Goal: Task Accomplishment & Management: Complete application form

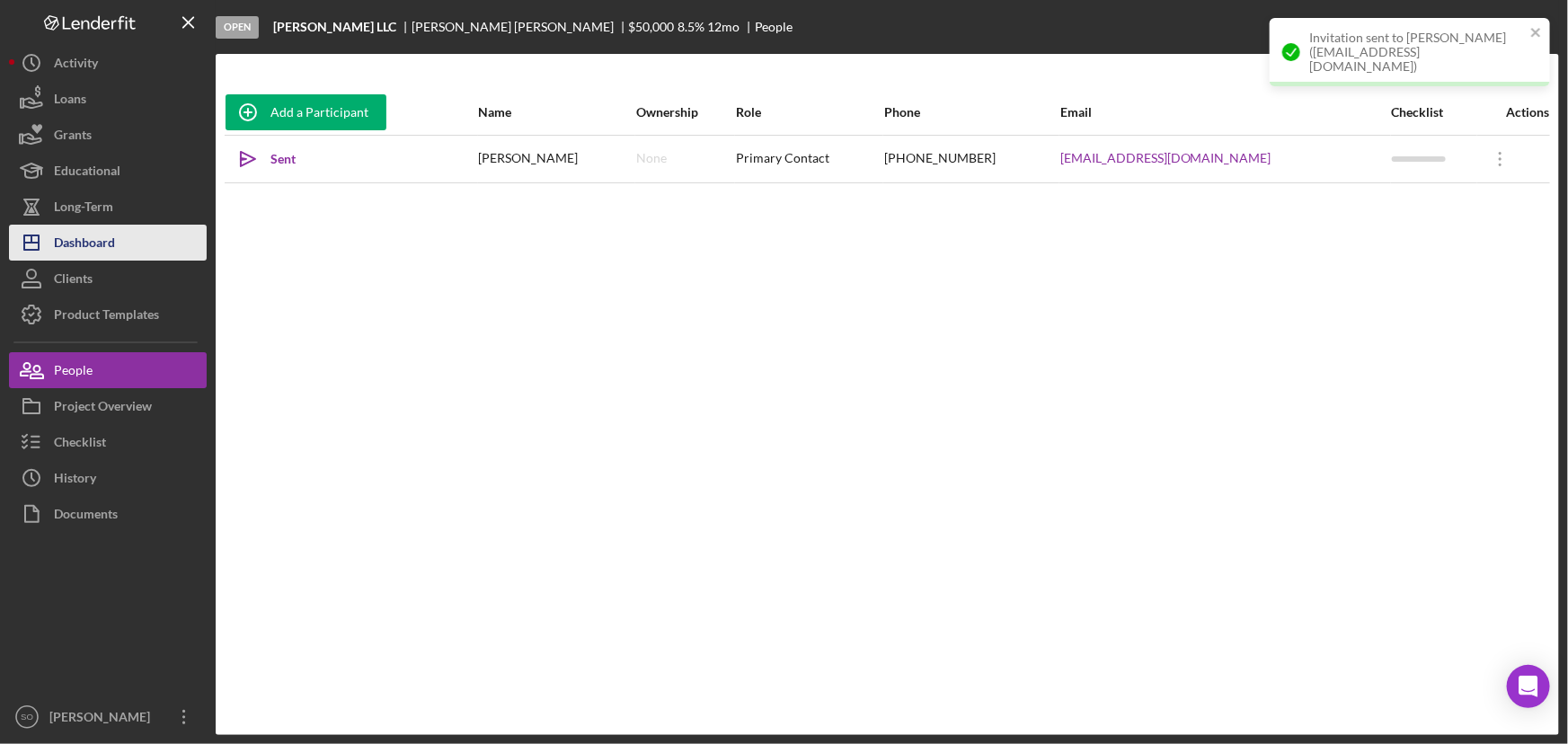
click at [83, 248] on div "Dashboard" at bounding box center [84, 245] width 61 height 40
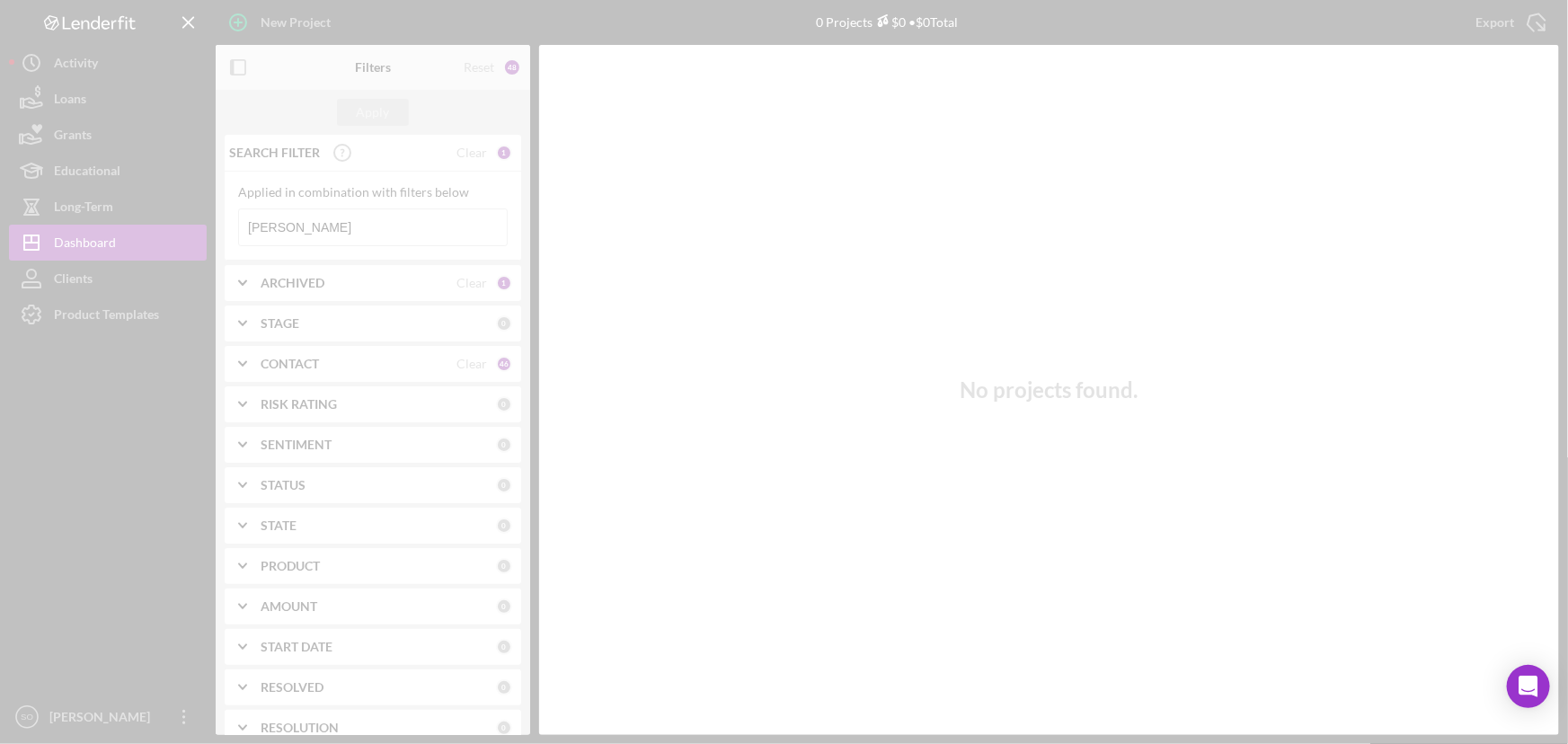
drag, startPoint x: 325, startPoint y: 150, endPoint x: 337, endPoint y: 226, distance: 76.9
click at [337, 226] on div at bounding box center [784, 372] width 1568 height 744
click at [341, 222] on div at bounding box center [784, 372] width 1568 height 744
click at [339, 228] on div at bounding box center [784, 372] width 1568 height 744
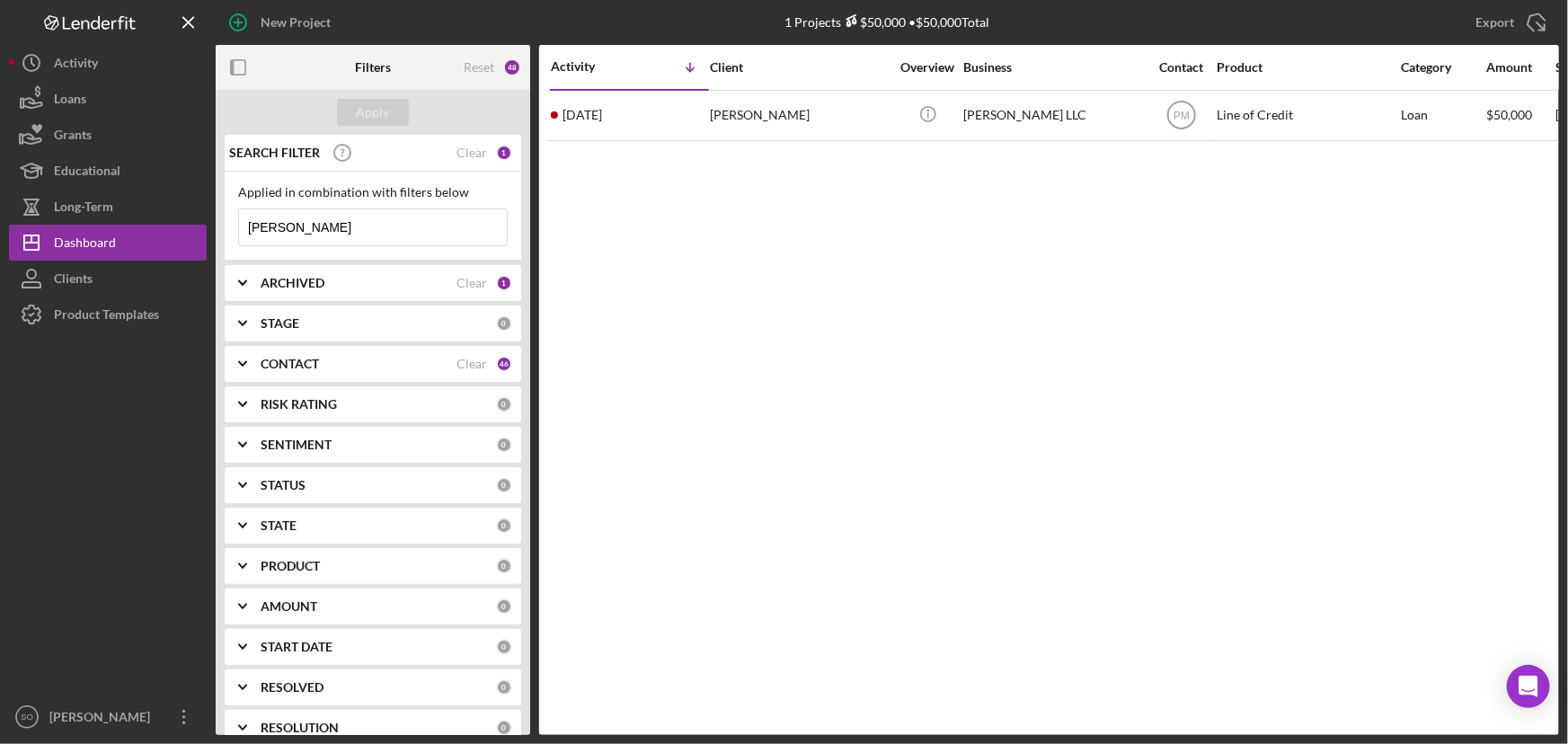
drag, startPoint x: 333, startPoint y: 225, endPoint x: 233, endPoint y: 230, distance: 100.1
click at [233, 230] on div "Applied in combination with filters below [PERSON_NAME] Icon/Menu Close" at bounding box center [373, 216] width 297 height 89
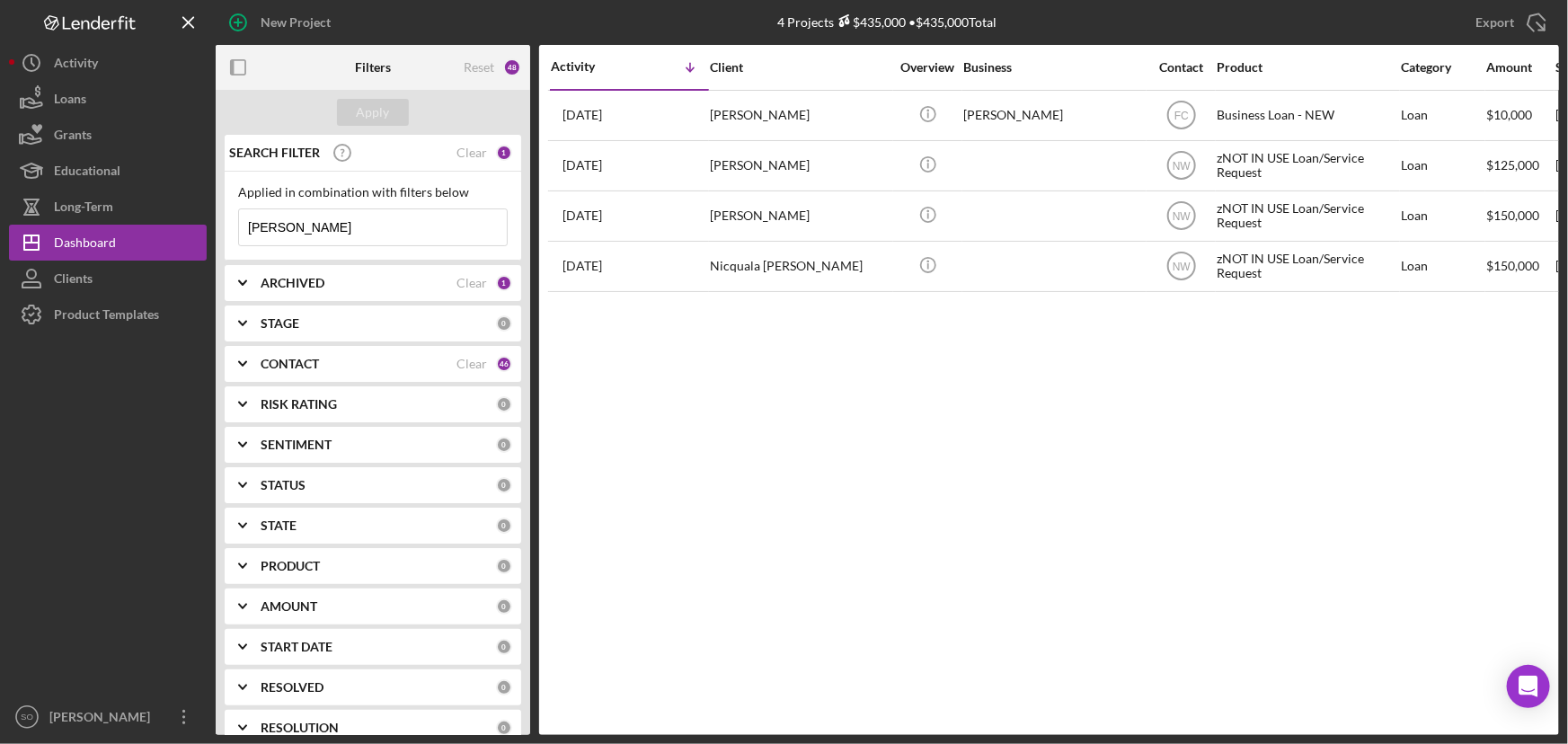
click at [327, 231] on input "[PERSON_NAME]" at bounding box center [373, 226] width 268 height 36
drag, startPoint x: 333, startPoint y: 224, endPoint x: 186, endPoint y: 223, distance: 147.0
click at [186, 223] on div "New Project 4 Projects $435,000 • $435,000 Total [PERSON_NAME] Export Icon/Expo…" at bounding box center [784, 367] width 1551 height 734
click at [355, 363] on div "CONTACT" at bounding box center [358, 363] width 196 height 14
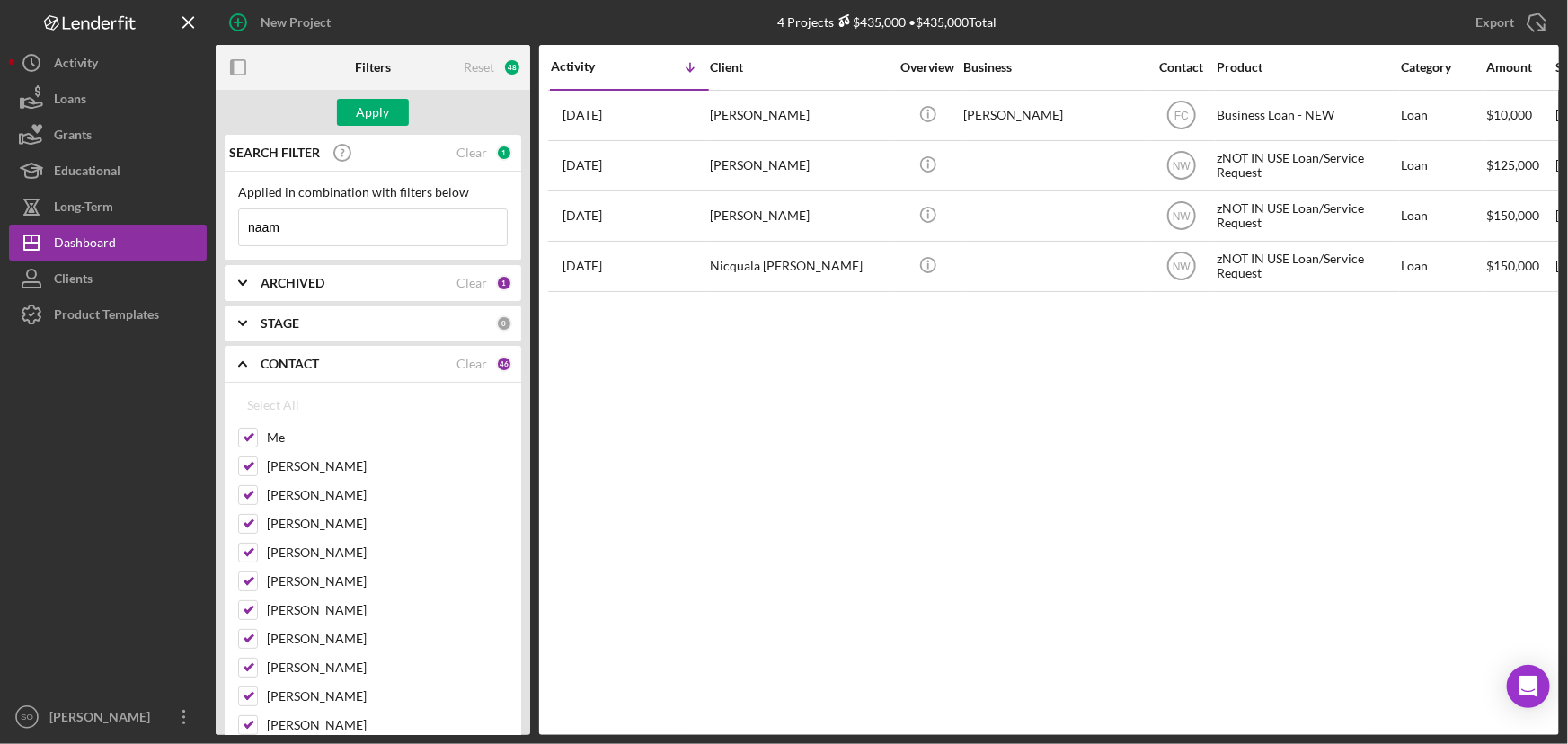
click at [340, 236] on input "naam" at bounding box center [373, 226] width 268 height 36
click at [366, 113] on div "Apply" at bounding box center [373, 113] width 33 height 27
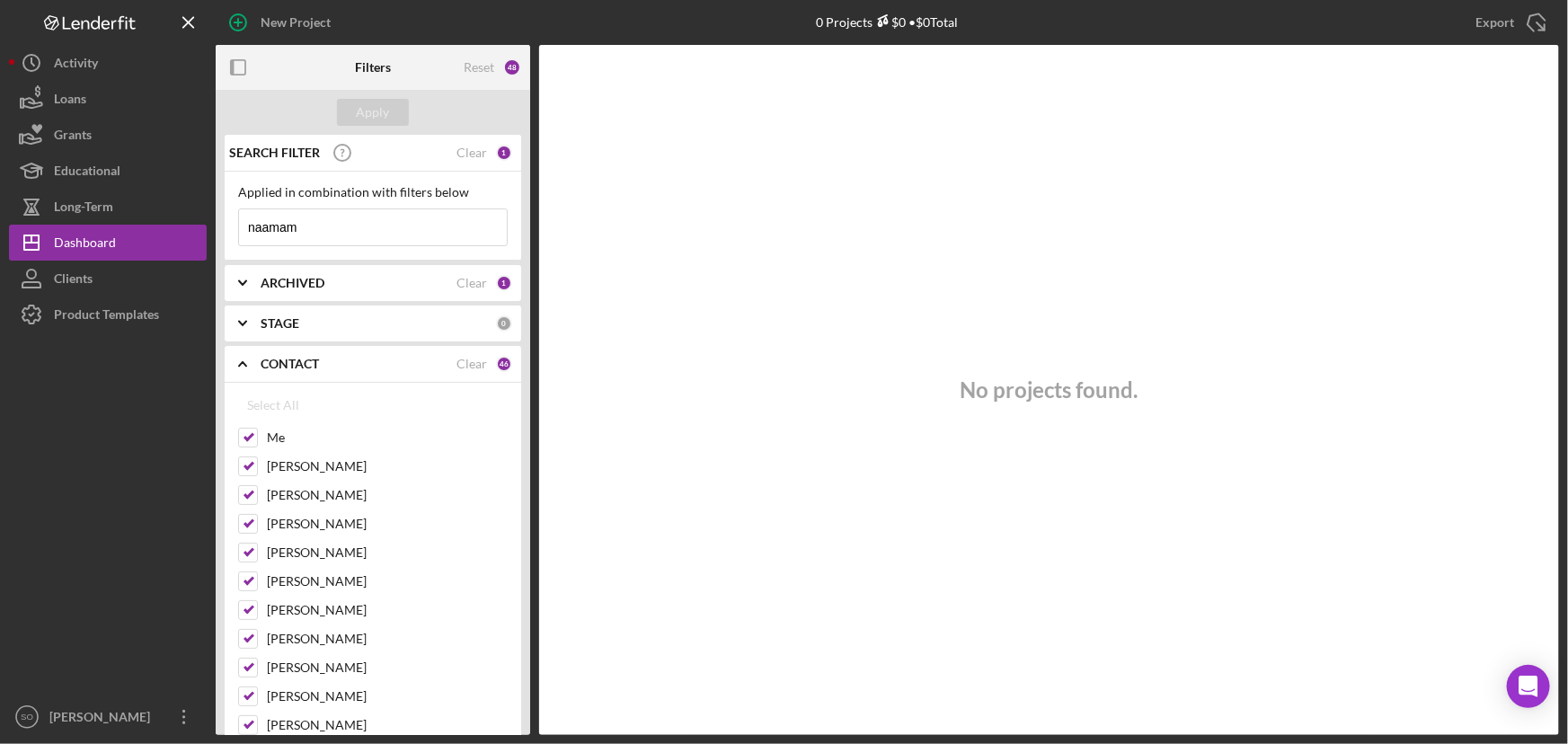
click at [319, 231] on input "naamam" at bounding box center [373, 226] width 268 height 36
drag, startPoint x: 369, startPoint y: 234, endPoint x: 230, endPoint y: 228, distance: 139.1
click at [230, 228] on div "Applied in combination with filters below naamam Icon/Menu Close" at bounding box center [373, 216] width 297 height 89
paste input "[PERSON_NAME]"
type input "[PERSON_NAME]"
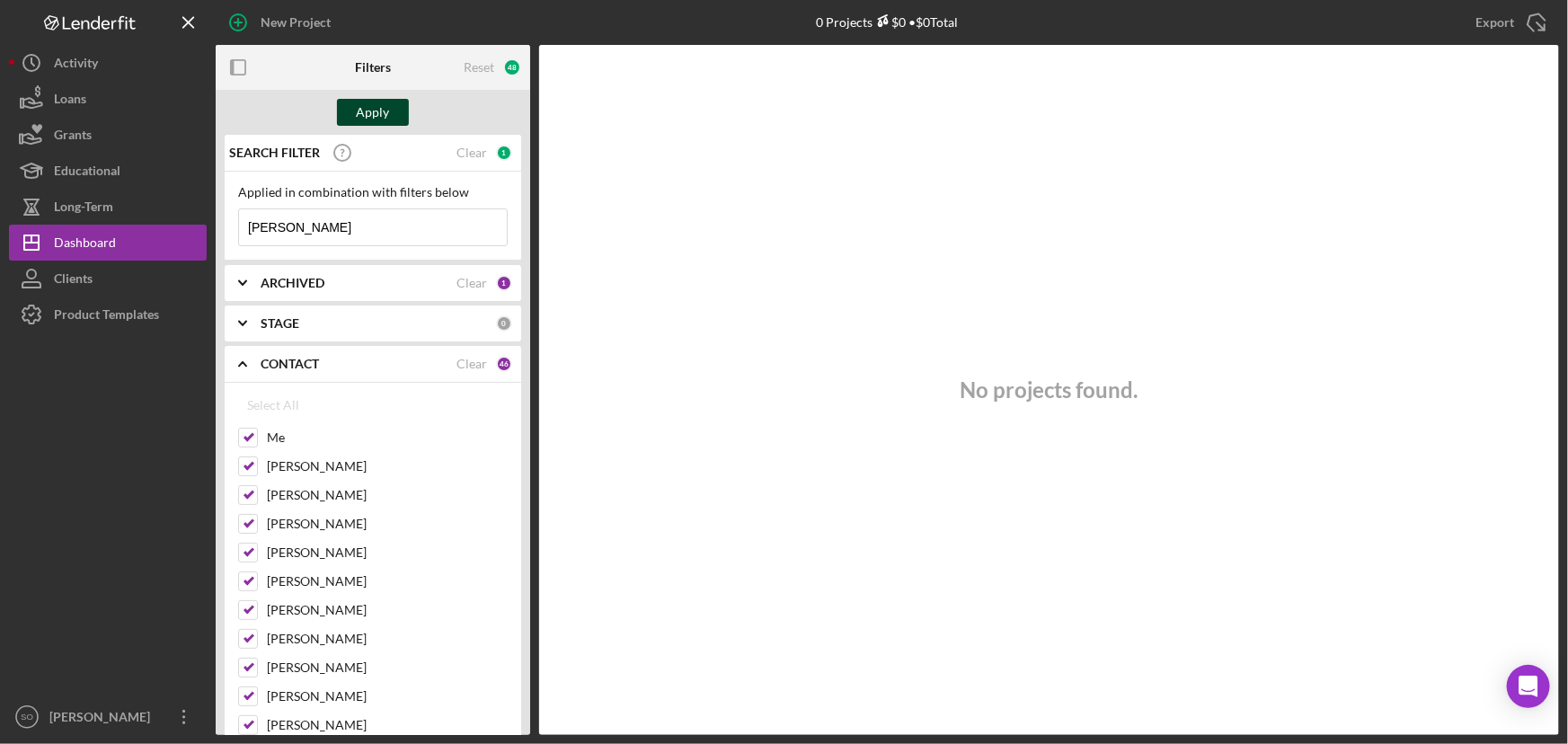
click at [375, 109] on div "Apply" at bounding box center [373, 113] width 33 height 27
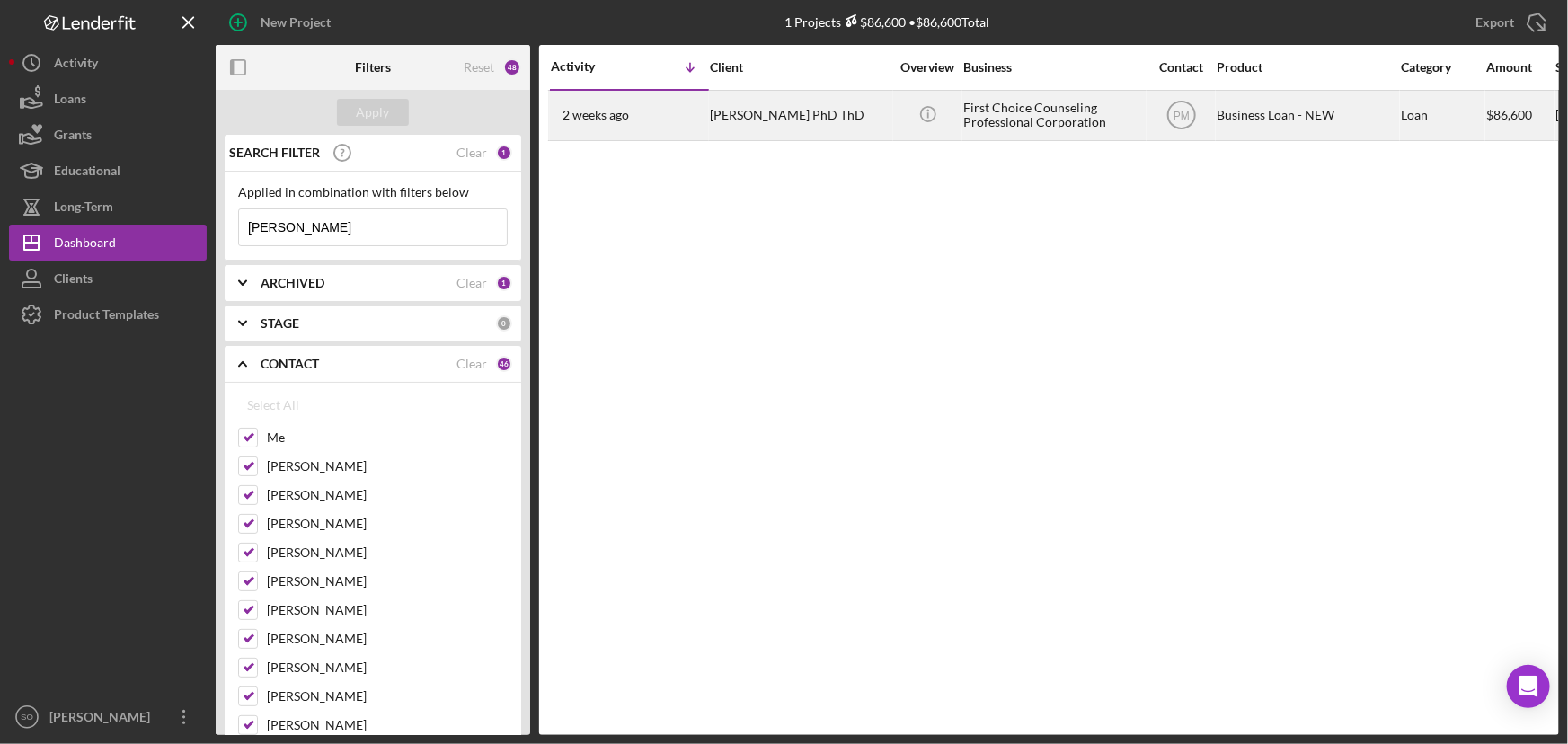
click at [748, 123] on div "[PERSON_NAME] PhD ThD" at bounding box center [799, 115] width 179 height 47
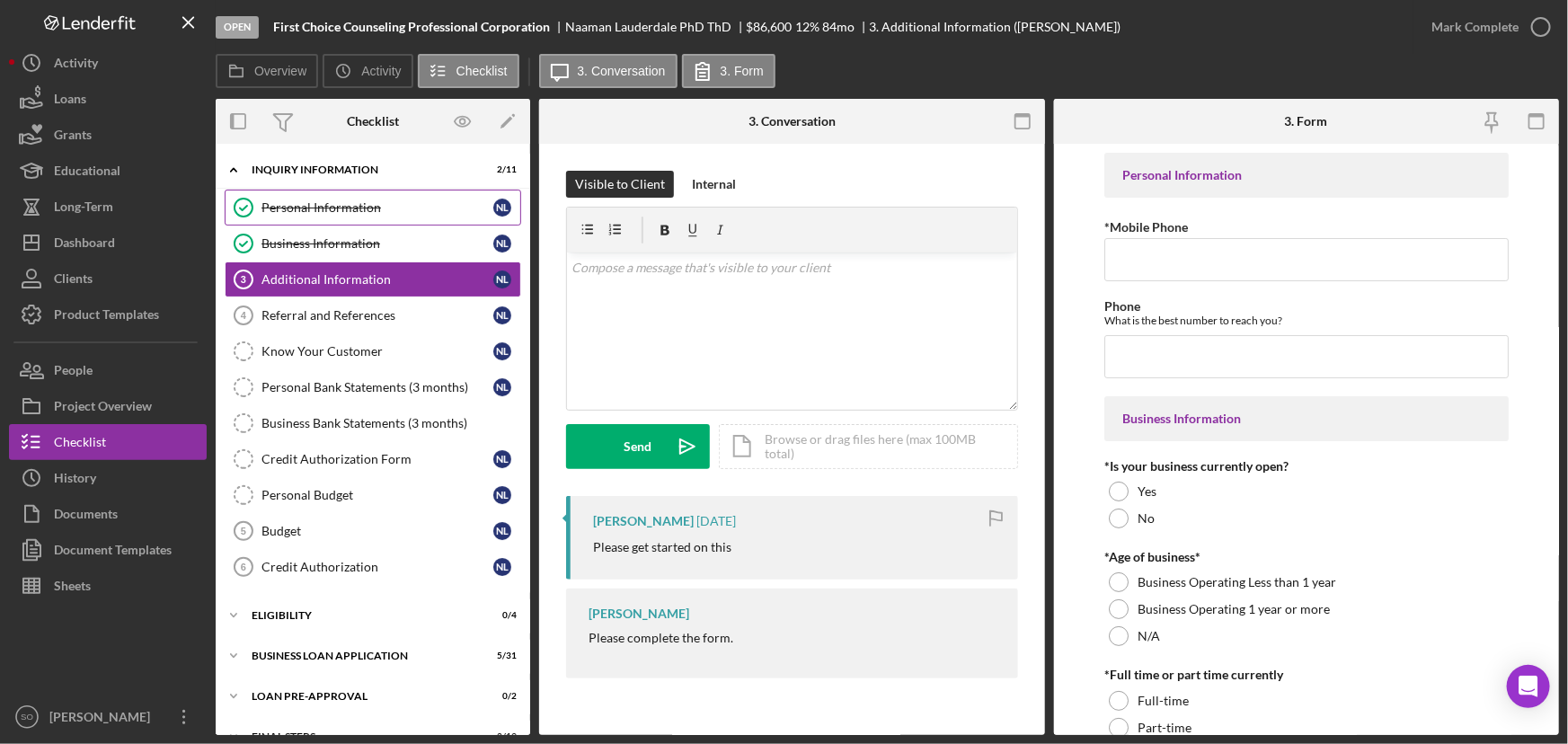
click at [322, 205] on div "Personal Information" at bounding box center [377, 207] width 231 height 14
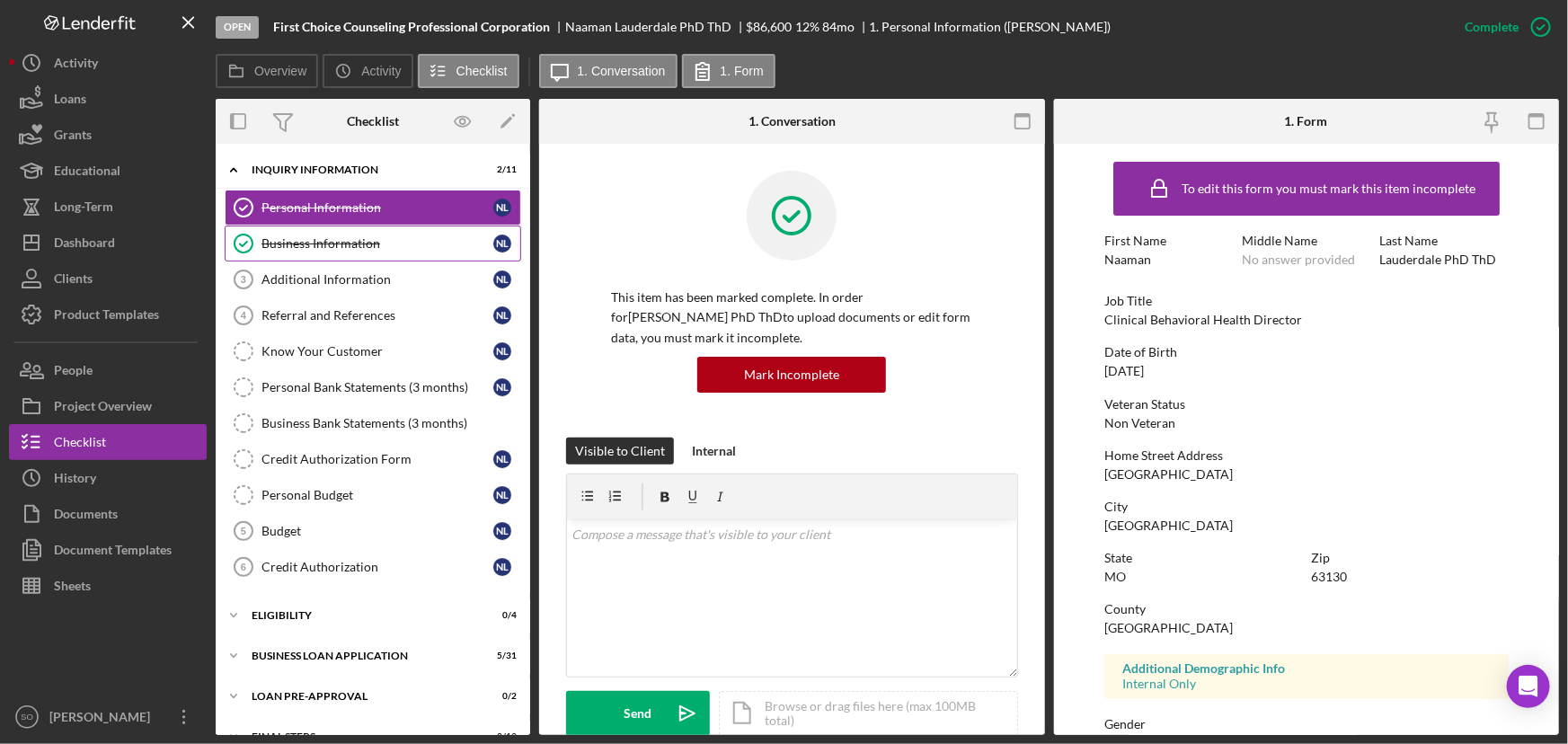
click at [263, 242] on div "Business Information" at bounding box center [377, 243] width 231 height 14
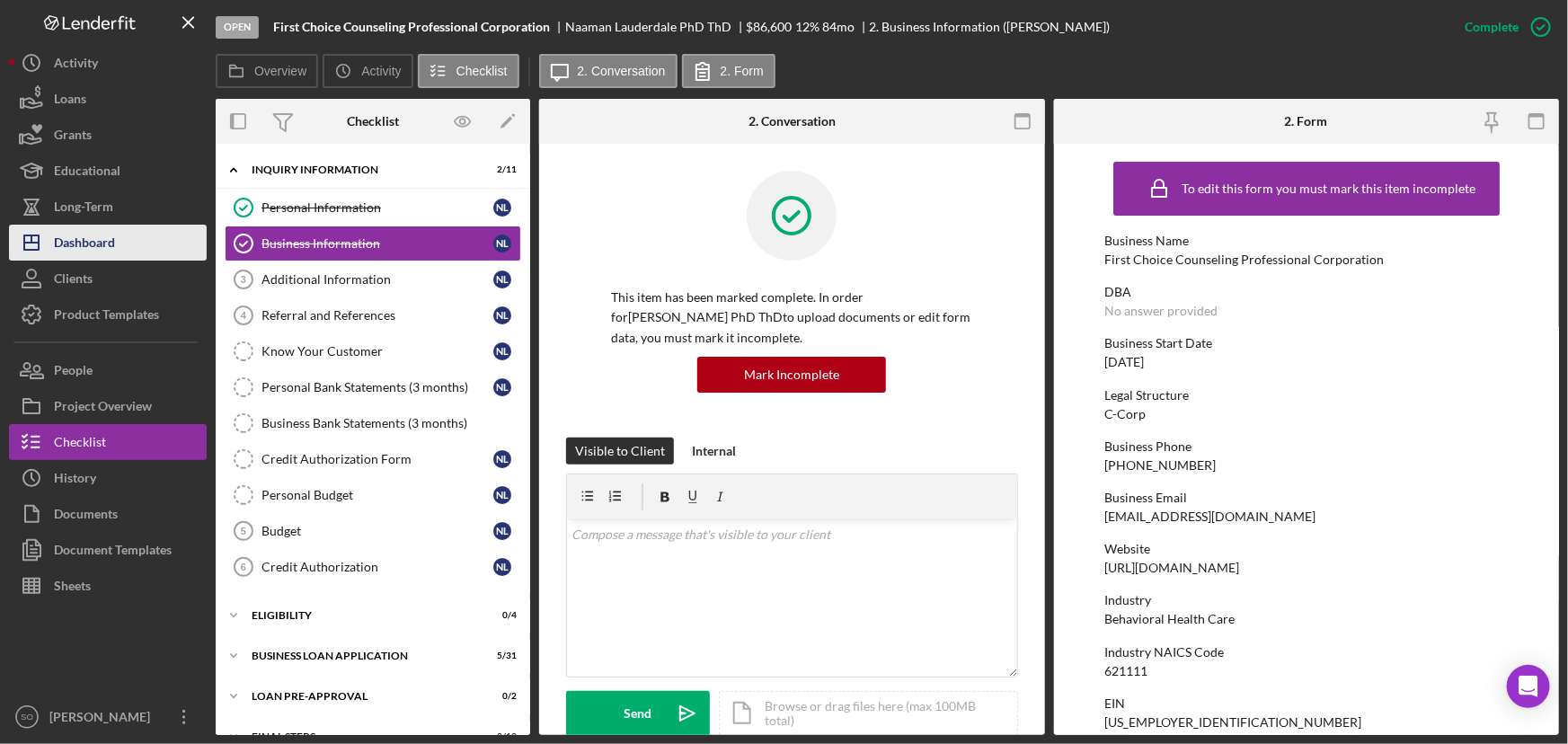
click at [134, 246] on button "Icon/Dashboard Dashboard" at bounding box center [107, 242] width 198 height 36
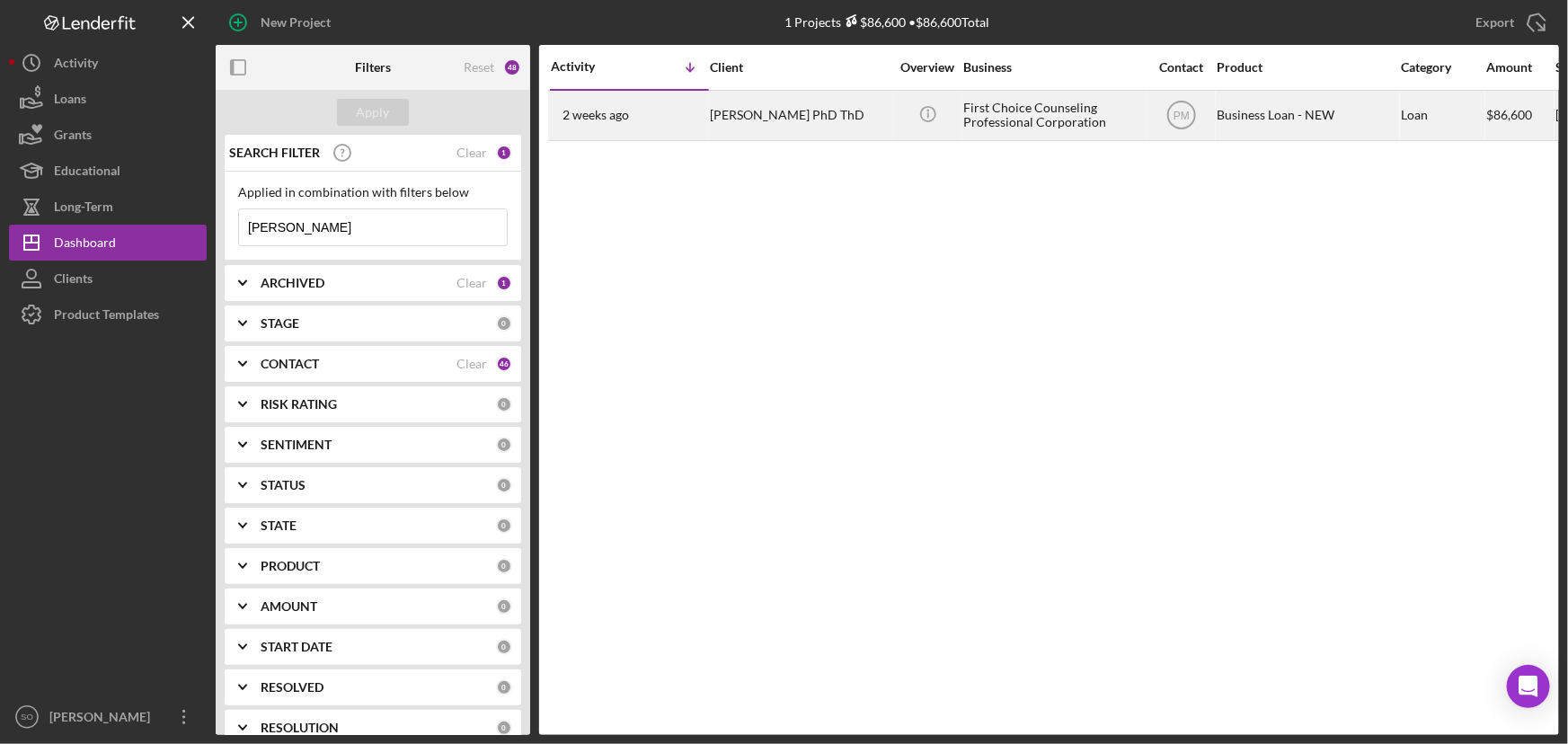
click at [773, 109] on div "[PERSON_NAME] PhD ThD" at bounding box center [799, 115] width 179 height 47
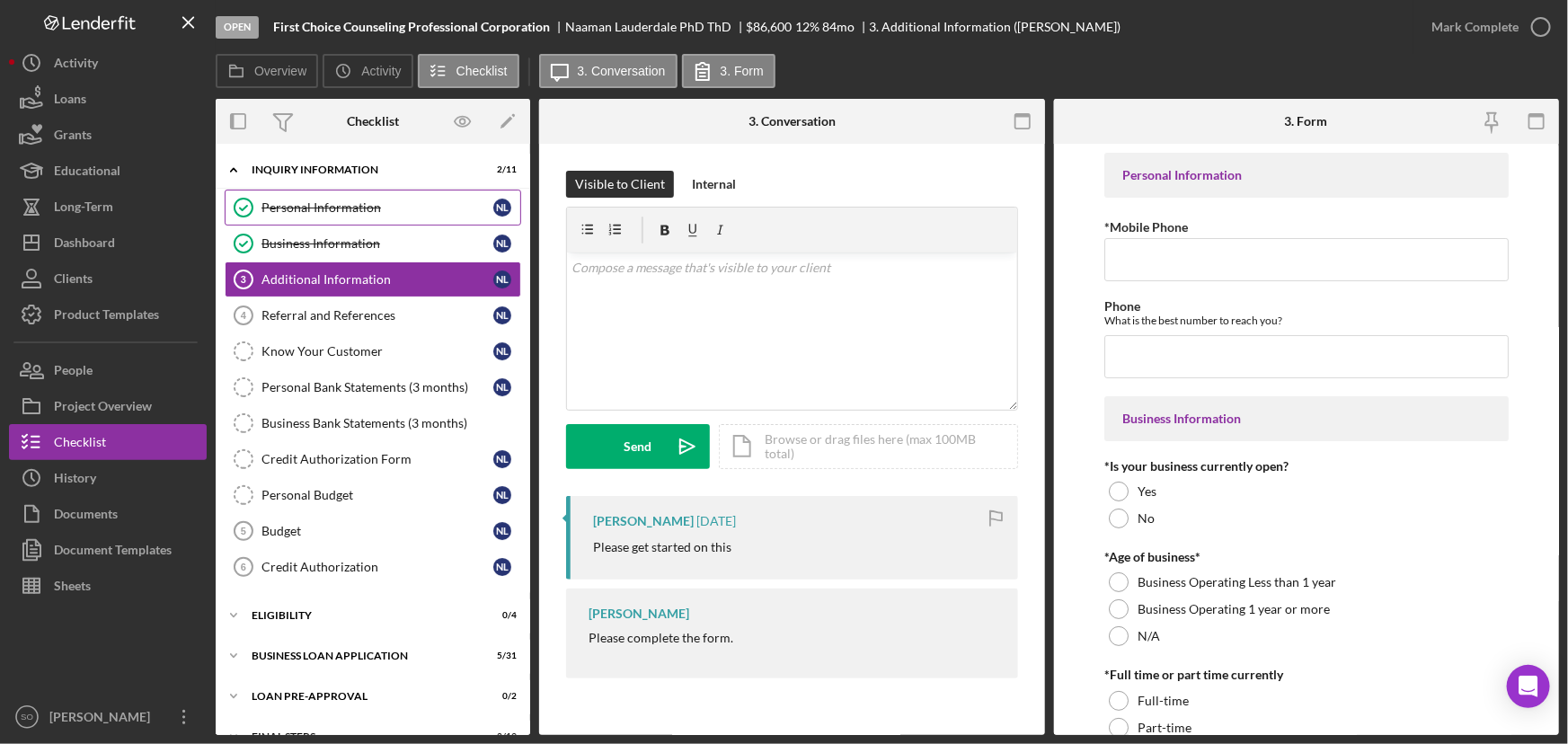
click at [342, 215] on link "Personal Information Personal Information N L" at bounding box center [373, 207] width 297 height 36
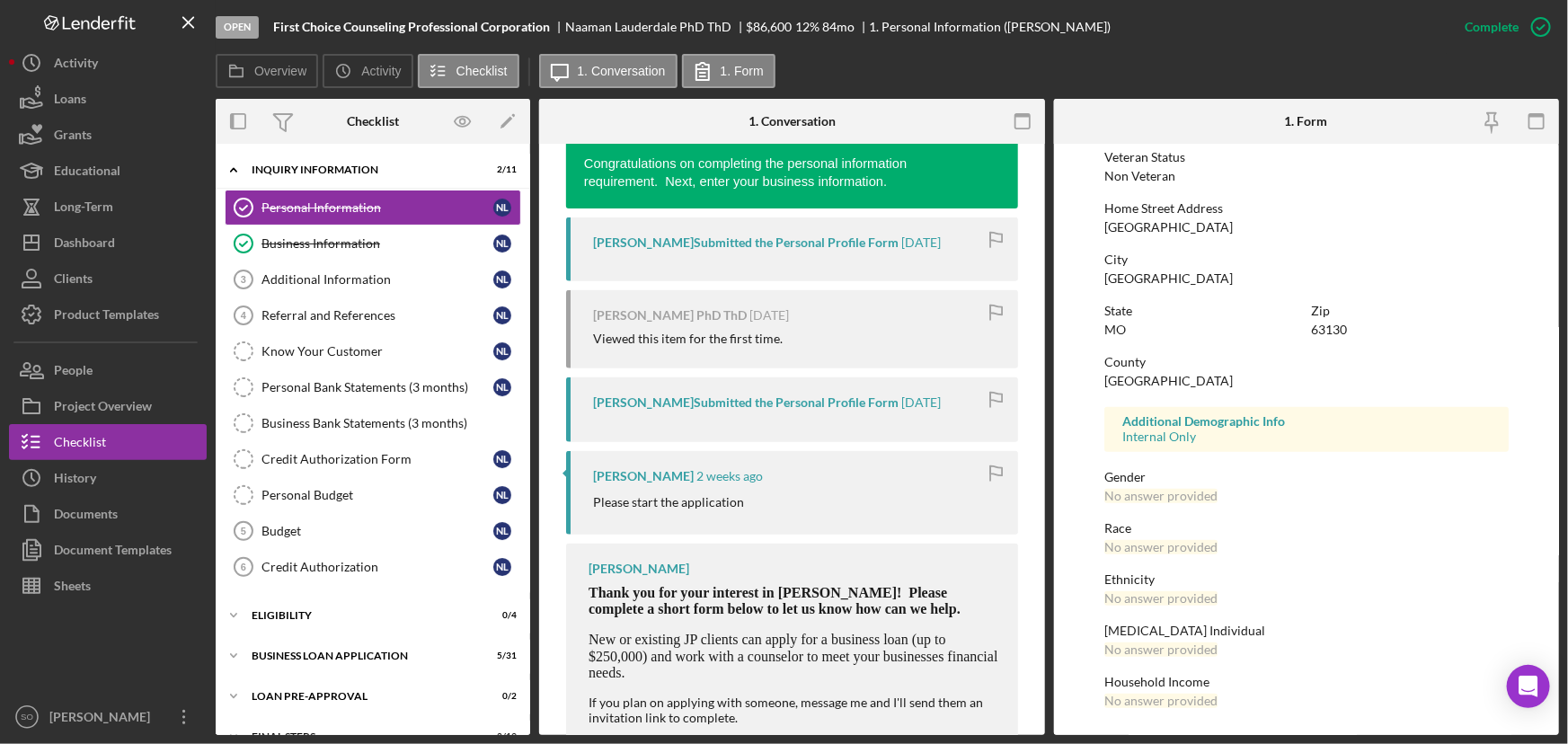
scroll to position [490, 0]
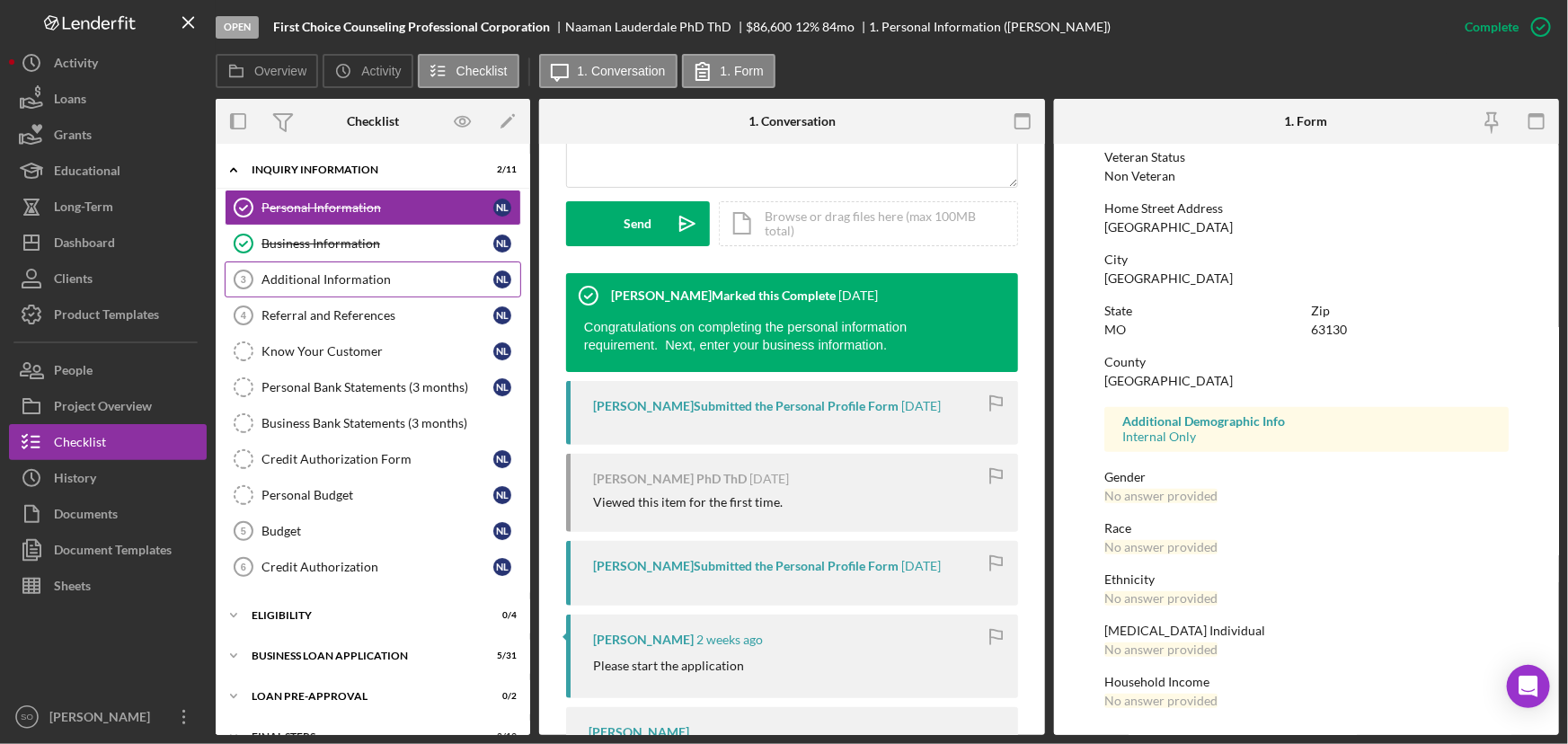
click at [314, 267] on link "Additional Information 3 Additional Information N L" at bounding box center [373, 279] width 297 height 36
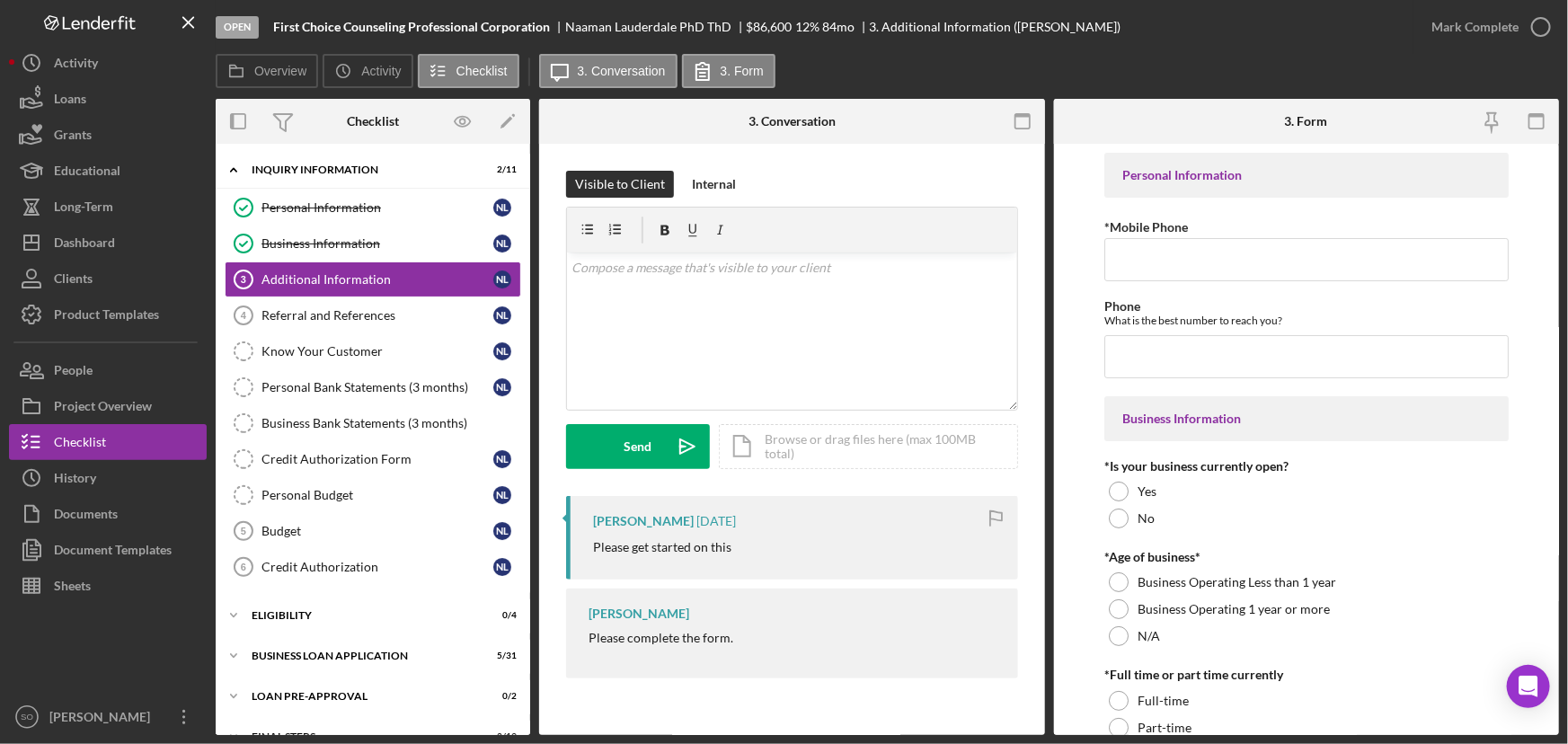
drag, startPoint x: 745, startPoint y: 636, endPoint x: 558, endPoint y: 636, distance: 187.0
click at [558, 636] on div "Visible to Client Internal v Color teal Color pink Remove color Add row above A…" at bounding box center [792, 429] width 506 height 571
copy div "Please complete the form."
drag, startPoint x: 654, startPoint y: 255, endPoint x: 625, endPoint y: 292, distance: 47.0
click at [648, 267] on div "v Color teal Color pink Remove color Add row above Add row below Add column bef…" at bounding box center [792, 331] width 450 height 157
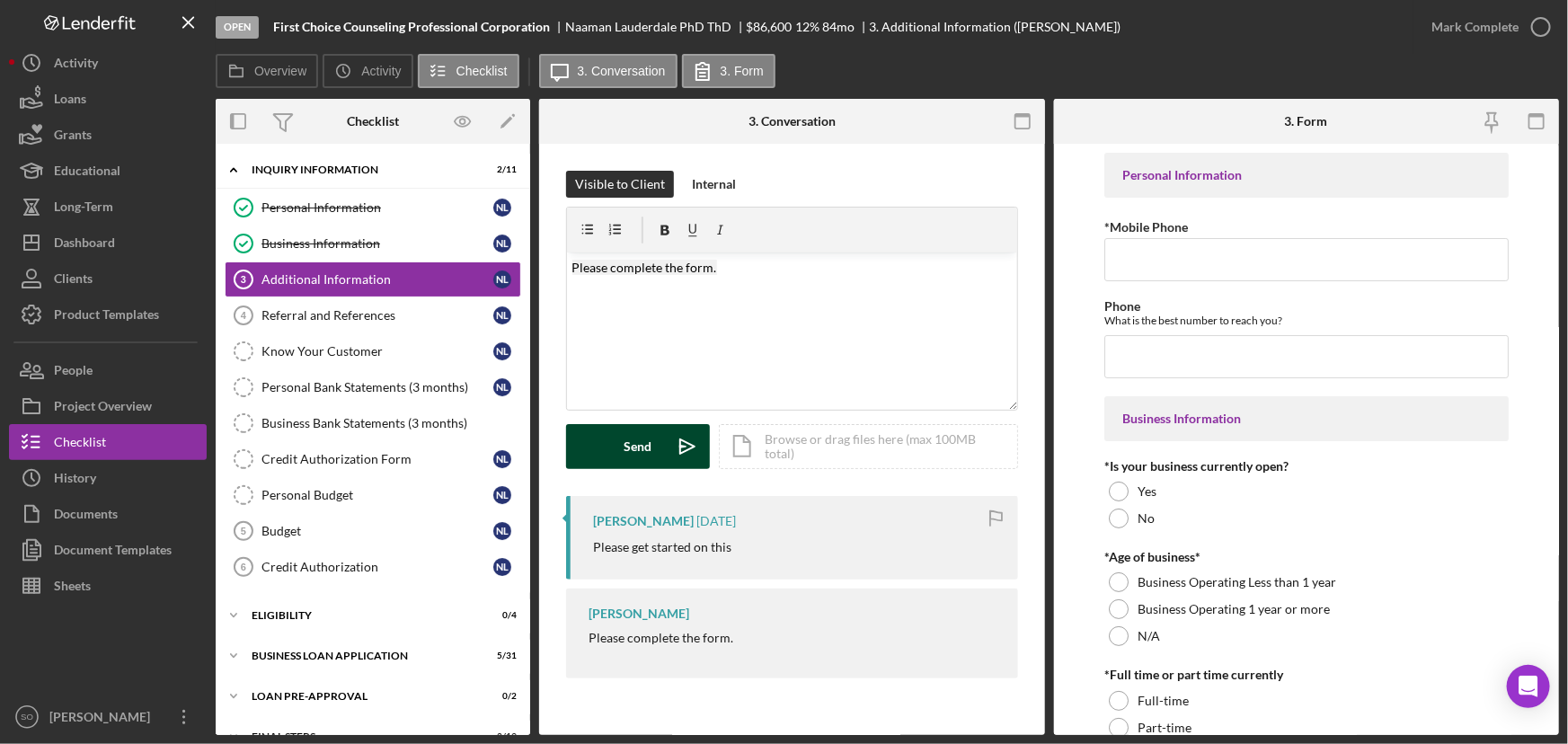
click at [628, 446] on div "Send" at bounding box center [638, 446] width 28 height 45
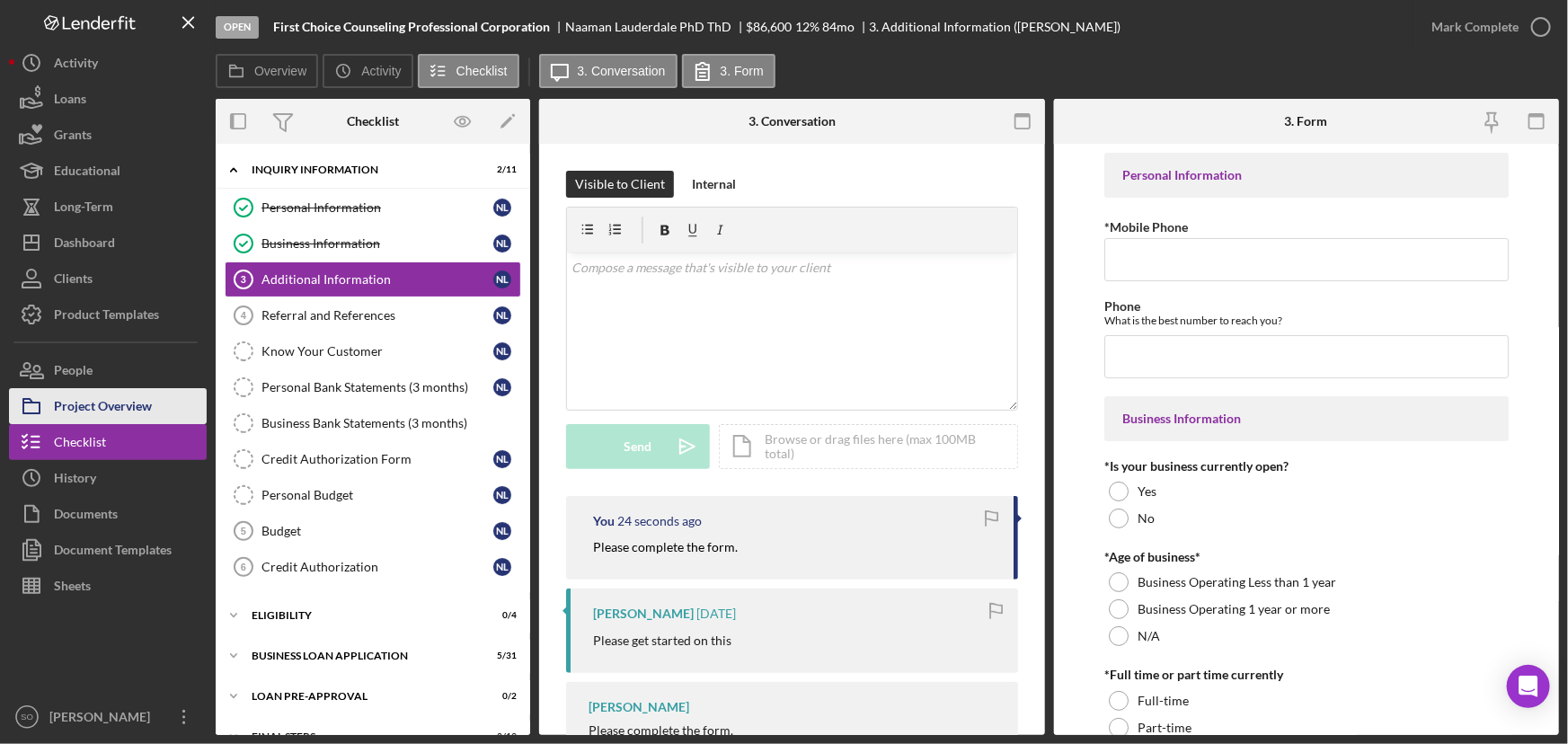
drag, startPoint x: 98, startPoint y: 399, endPoint x: 107, endPoint y: 400, distance: 9.1
click at [98, 399] on div "Project Overview" at bounding box center [103, 409] width 98 height 40
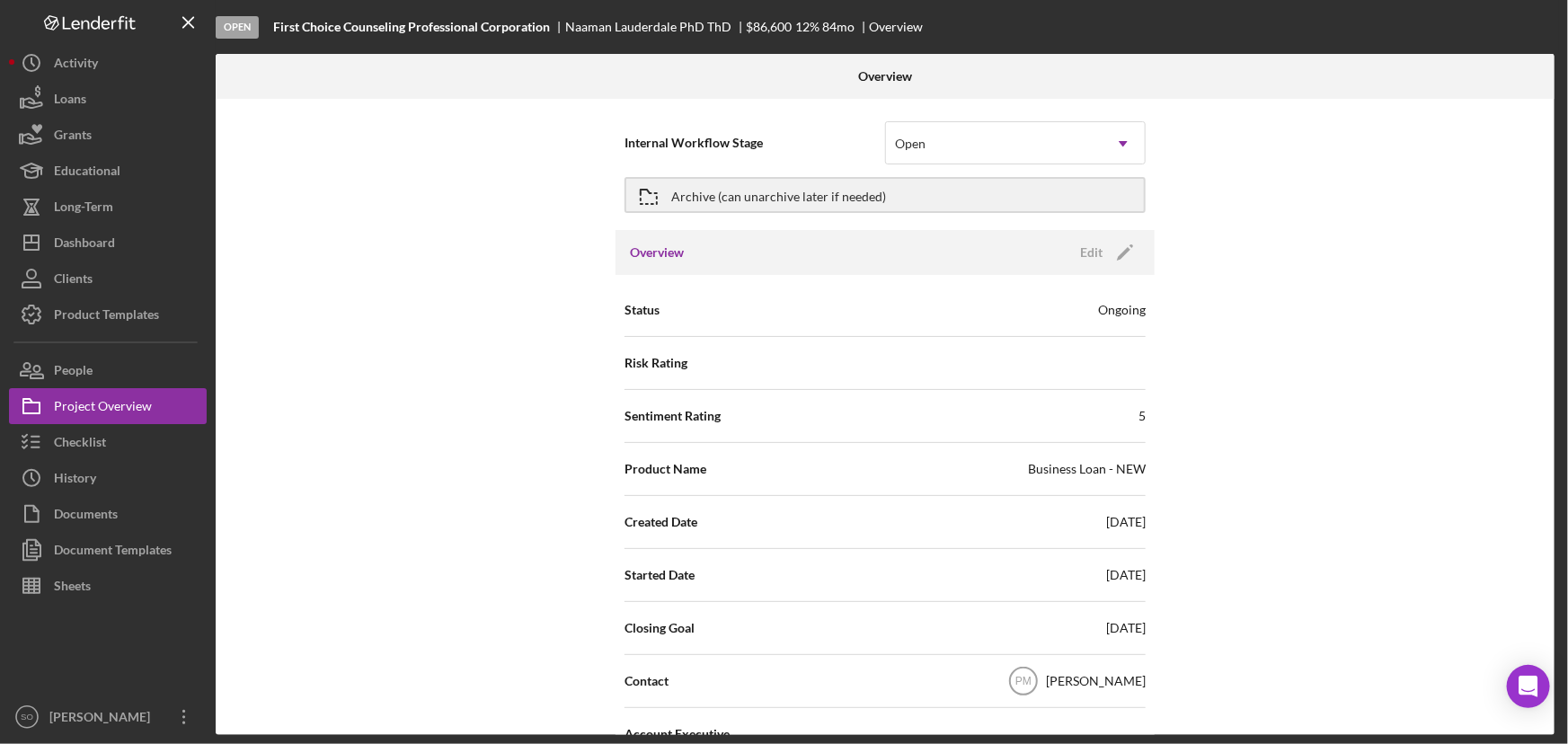
scroll to position [244, 0]
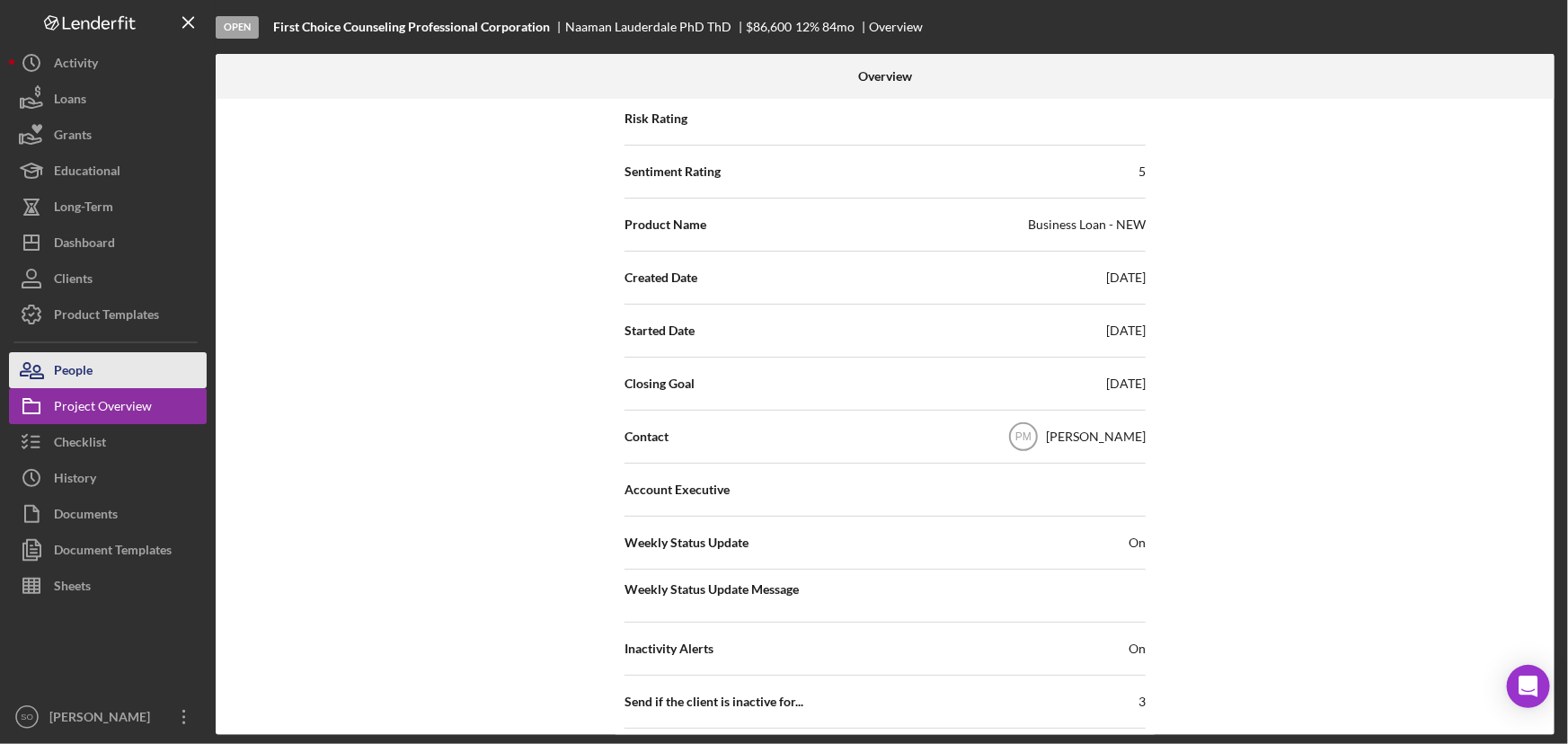
click at [78, 362] on div "People" at bounding box center [73, 372] width 39 height 40
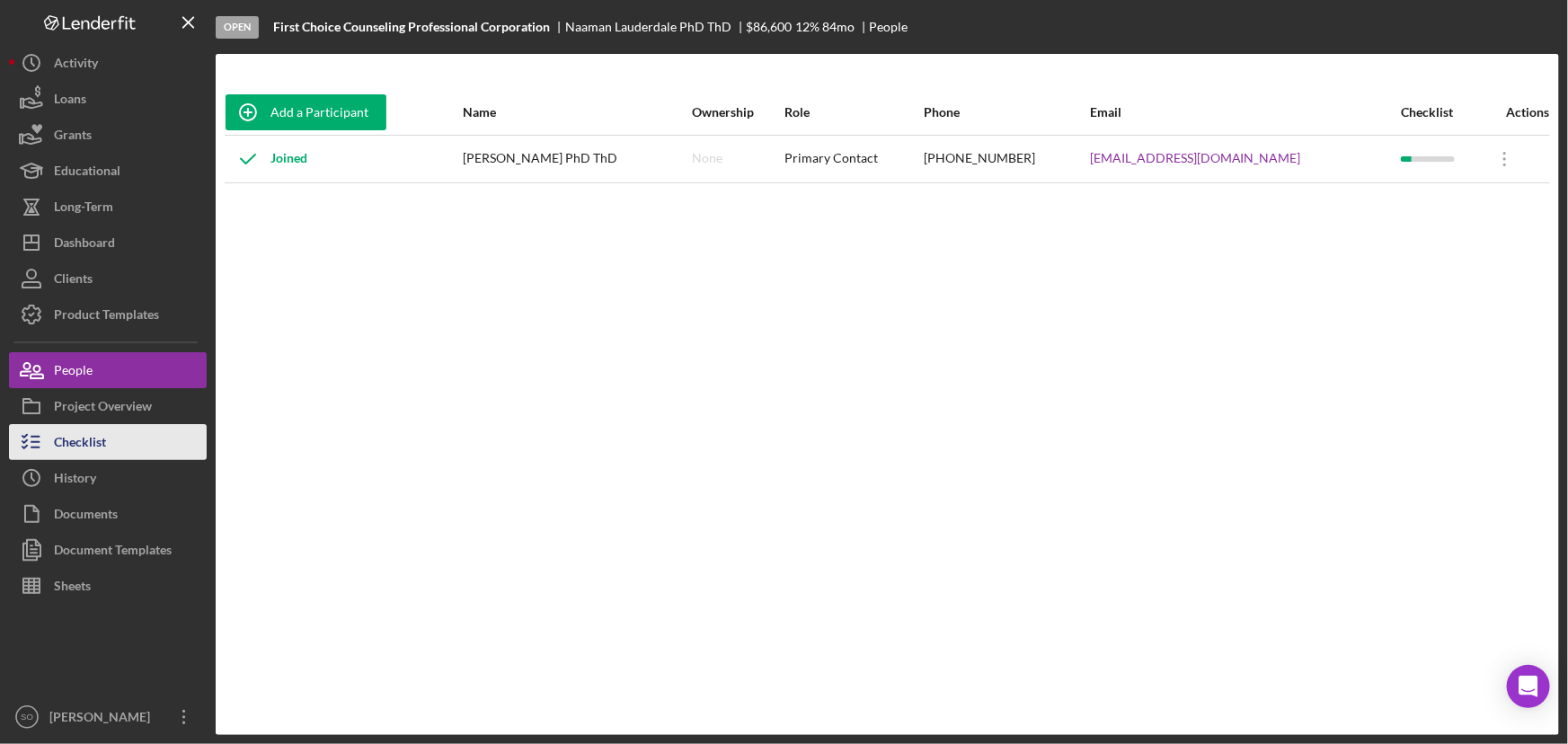
click at [82, 448] on div "Checklist" at bounding box center [80, 444] width 52 height 40
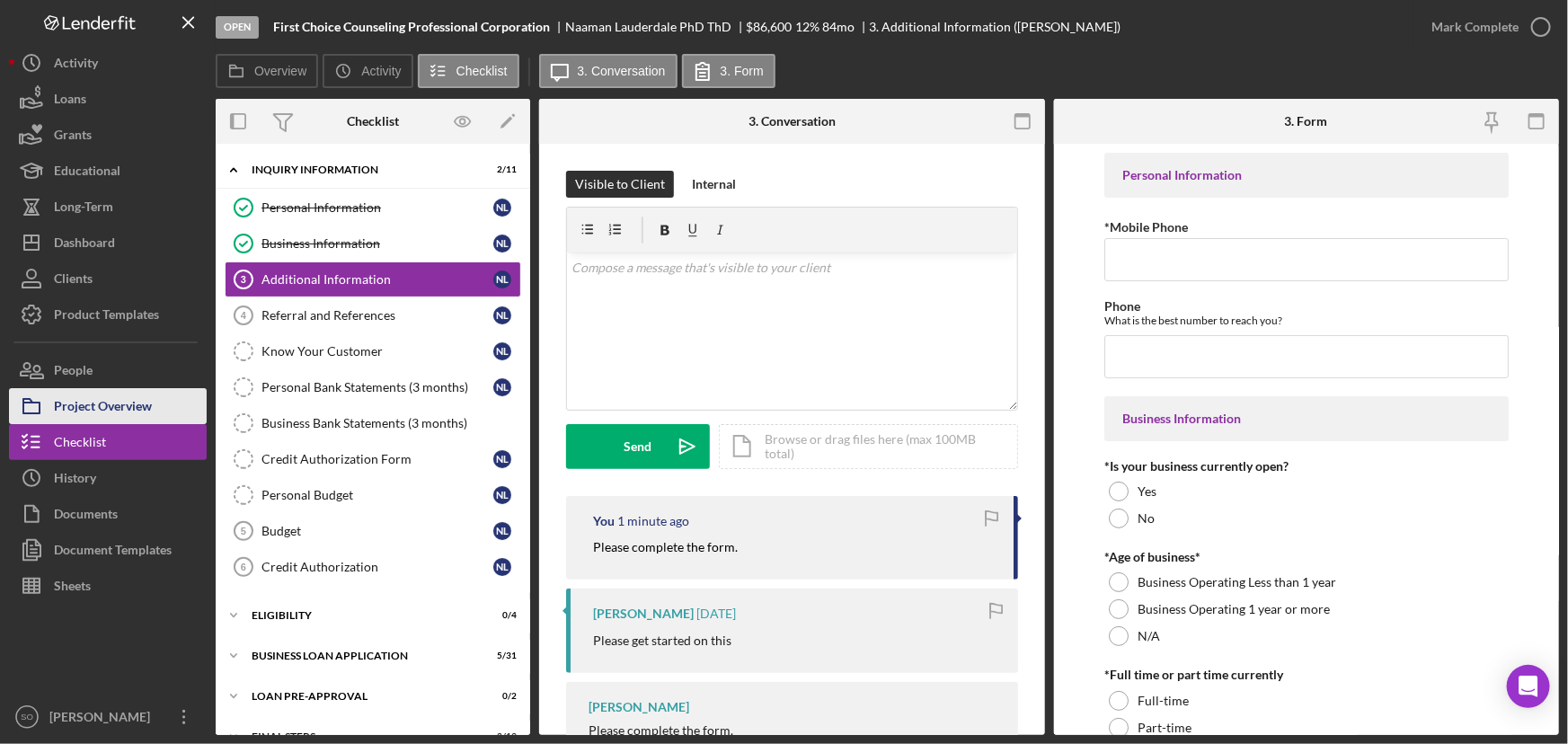
click at [96, 405] on div "Project Overview" at bounding box center [103, 409] width 98 height 40
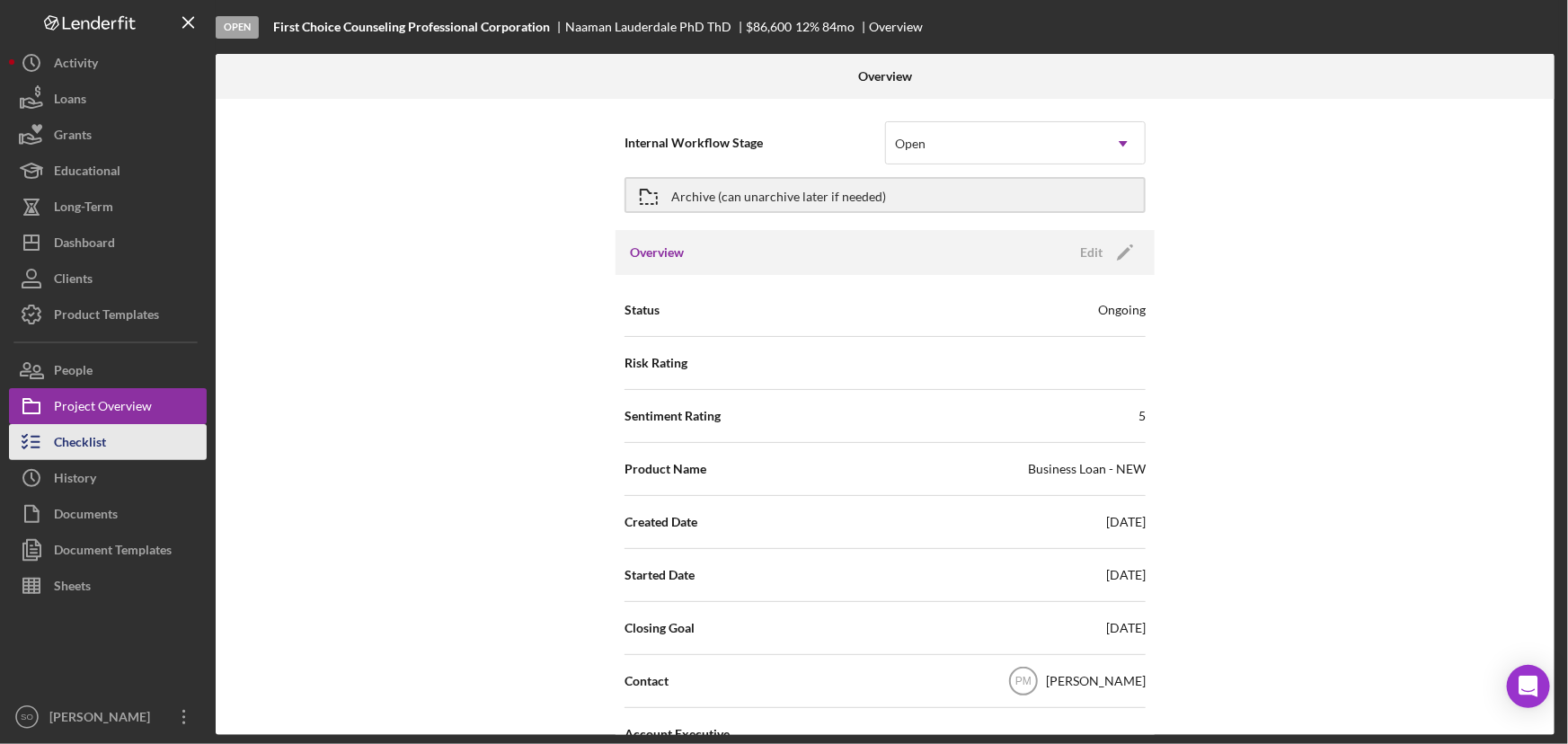
click at [88, 441] on div "Checklist" at bounding box center [80, 444] width 52 height 40
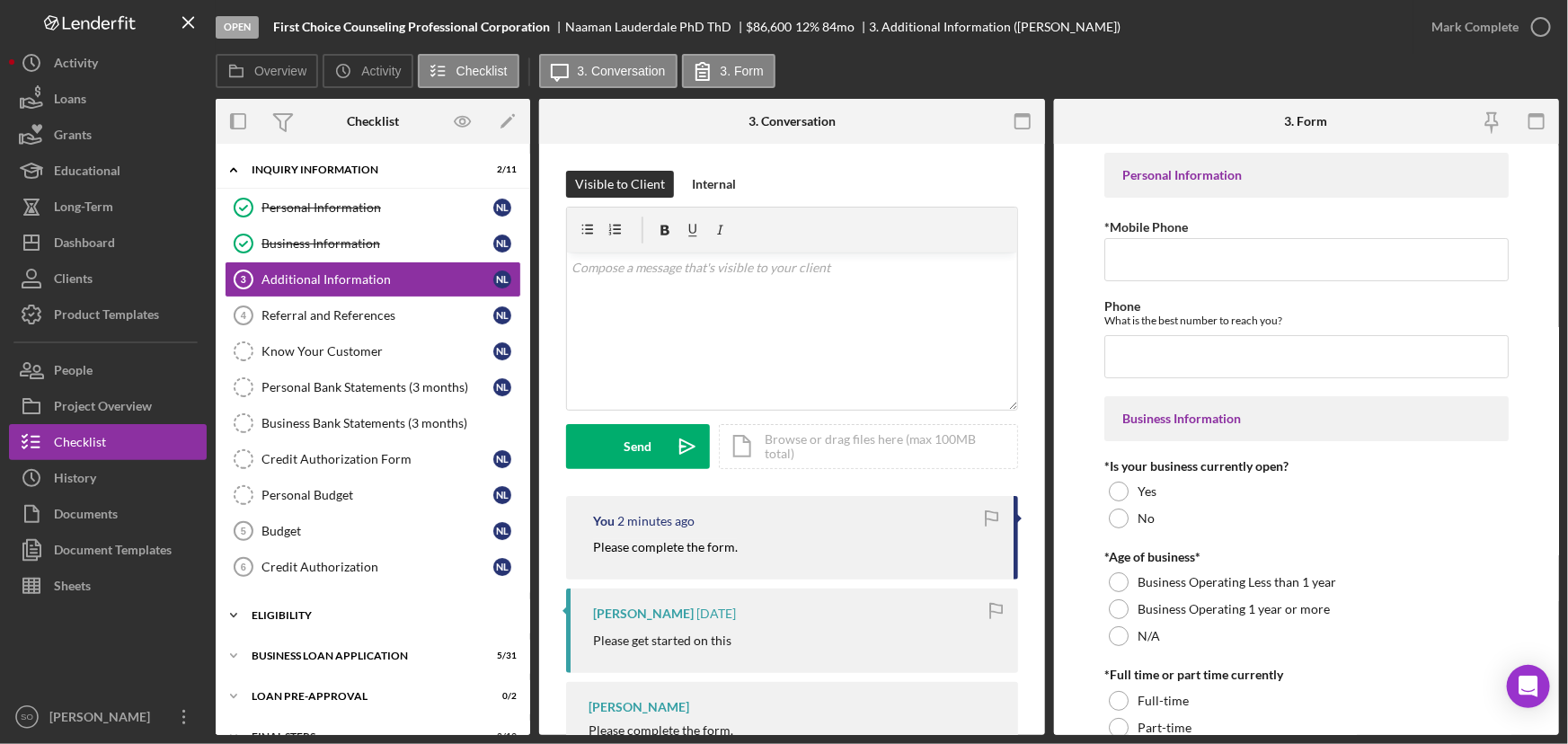
scroll to position [67, 0]
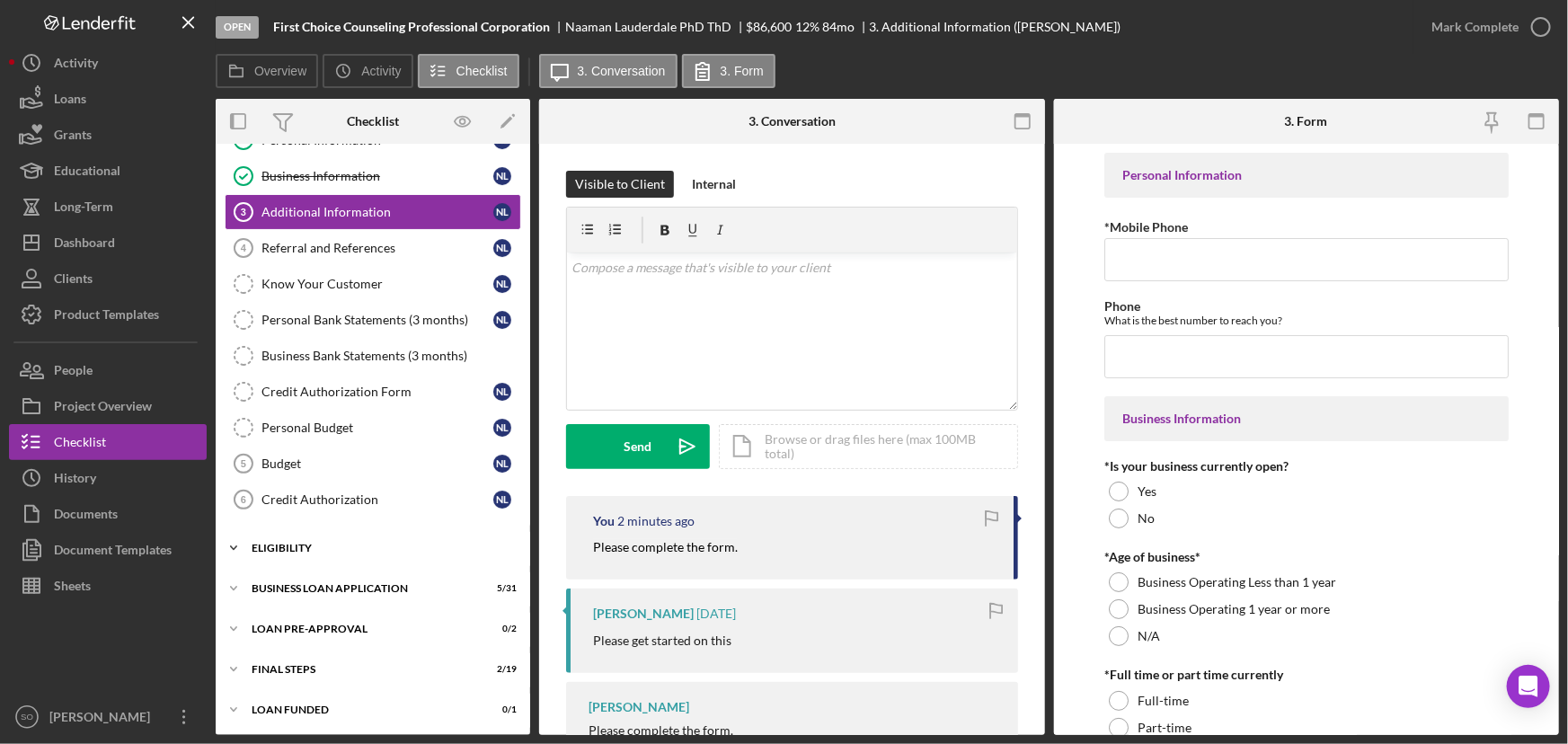
click at [287, 547] on div "ELIGIBILITY" at bounding box center [380, 547] width 257 height 11
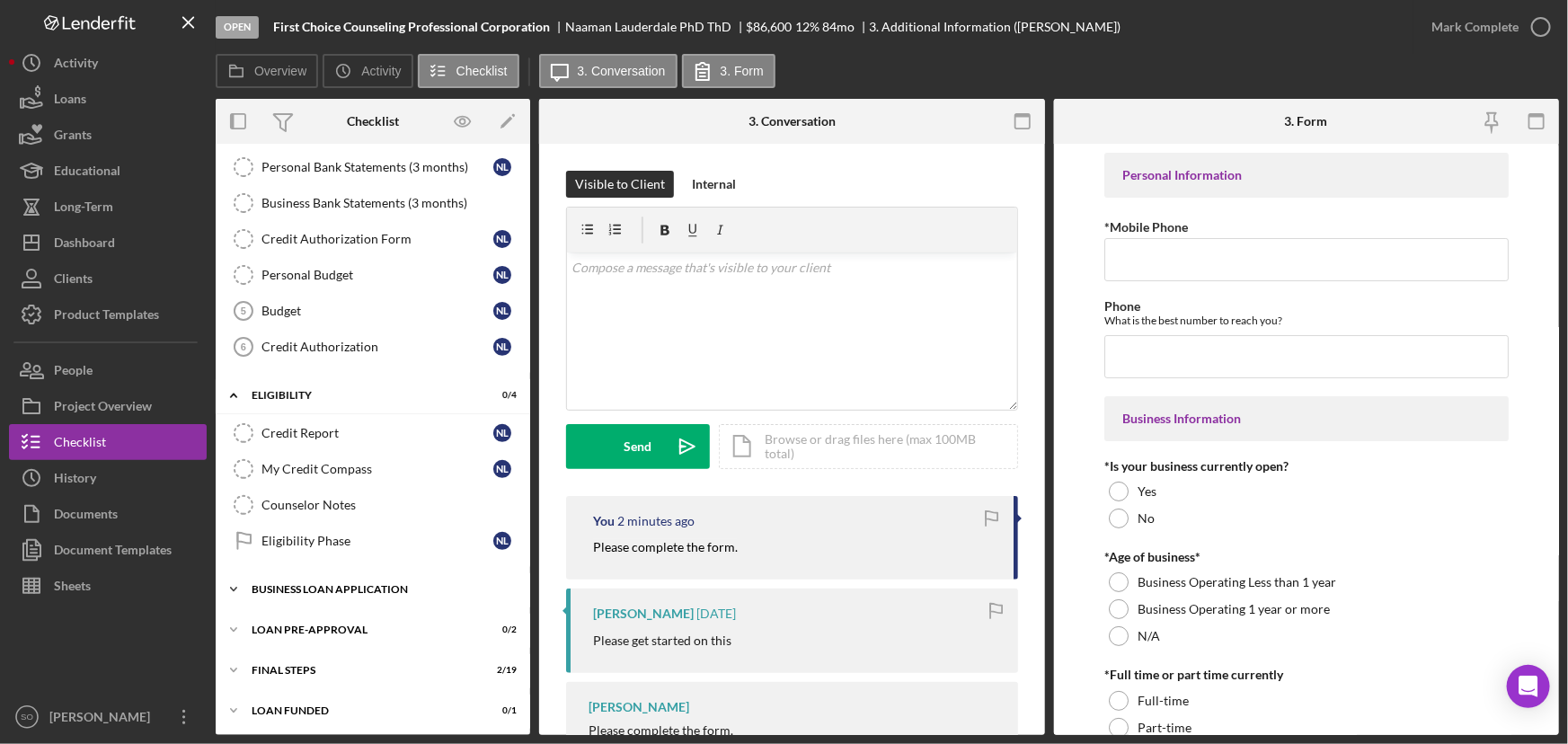
click at [300, 591] on div "BUSINESS LOAN APPLICATION" at bounding box center [380, 589] width 257 height 11
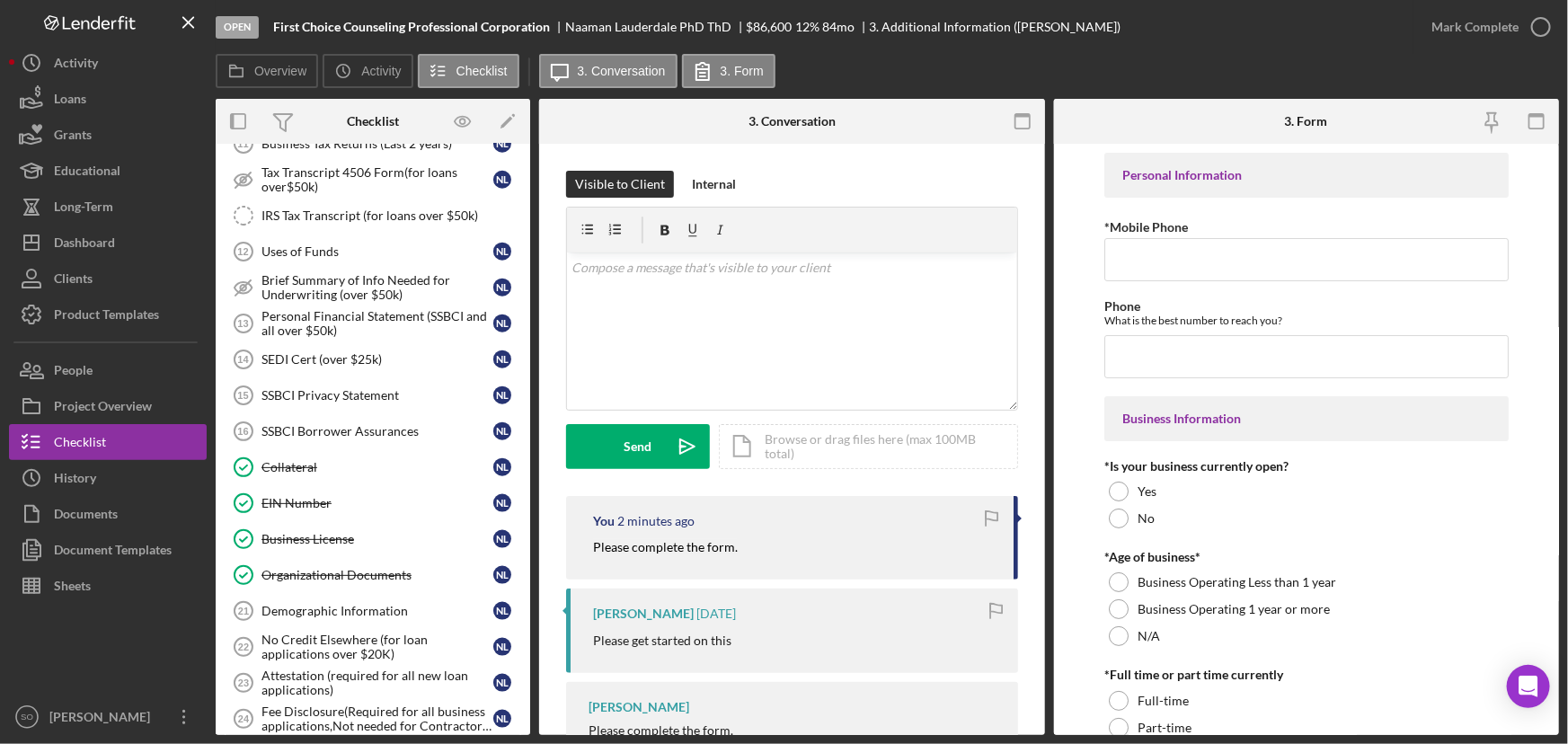
scroll to position [547, 0]
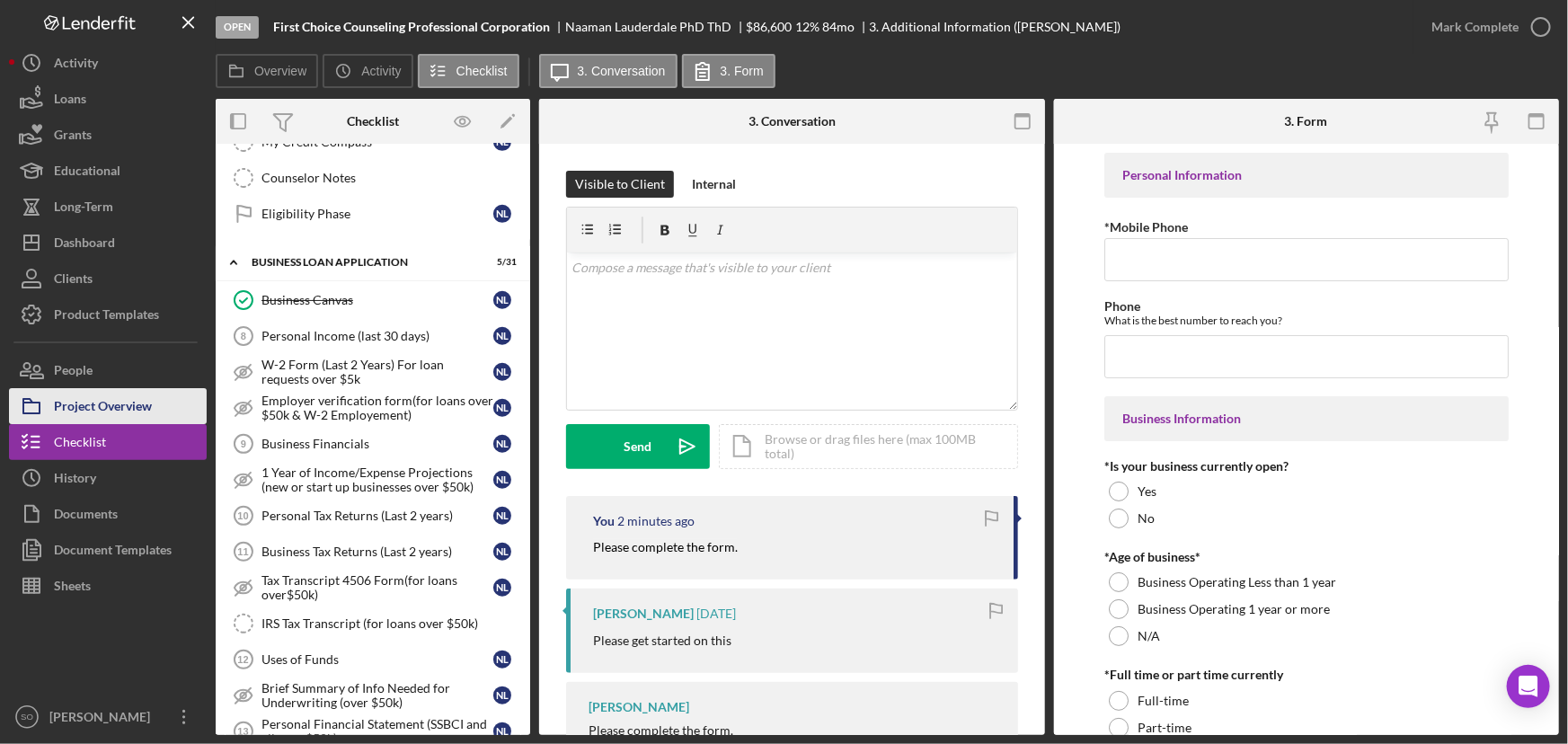
click at [117, 403] on div "Project Overview" at bounding box center [103, 409] width 98 height 40
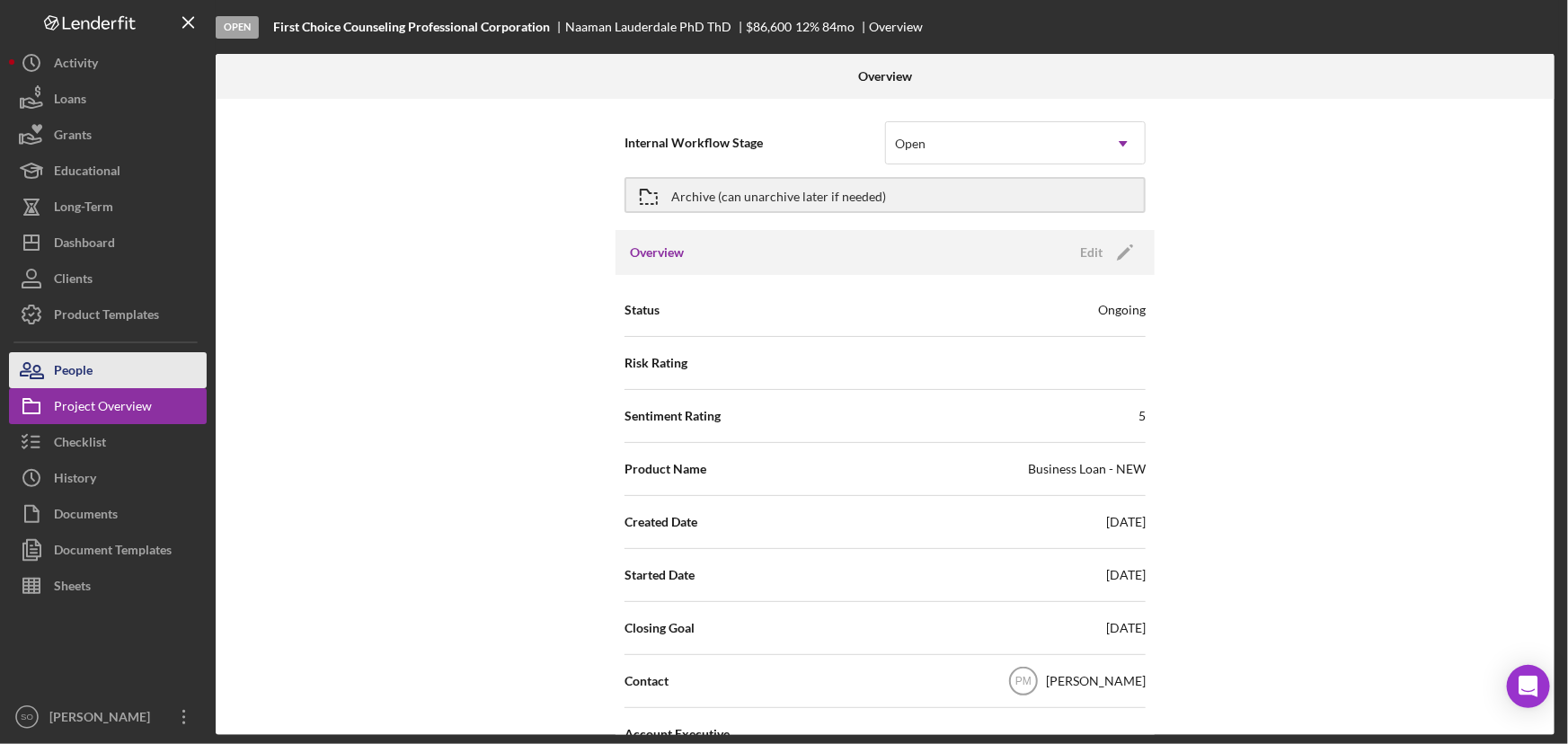
click at [98, 377] on button "People" at bounding box center [107, 369] width 198 height 36
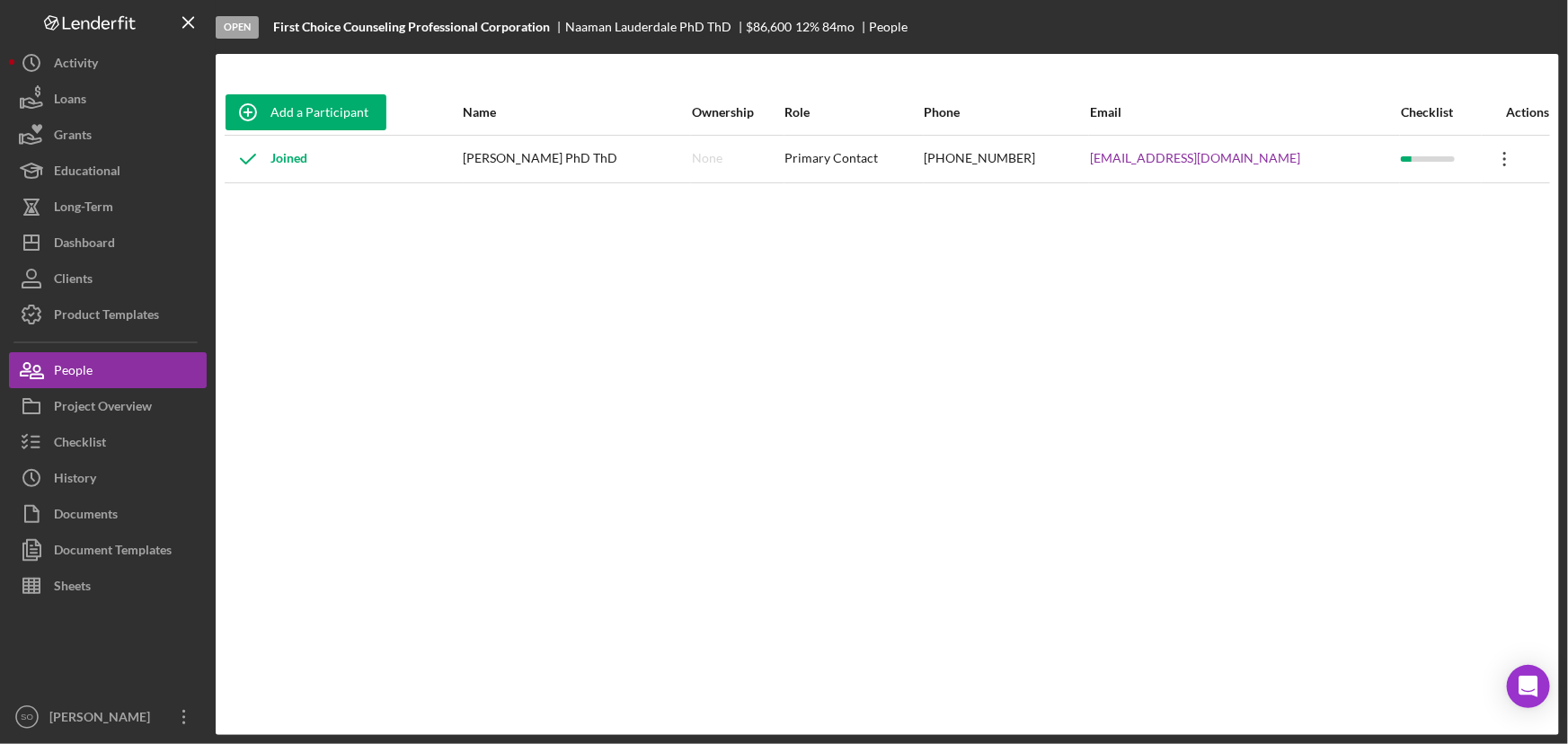
click at [1503, 154] on icon "Icon/Overflow" at bounding box center [1505, 159] width 45 height 45
click at [1392, 204] on div "Icon/Edit Edit" at bounding box center [1421, 205] width 198 height 37
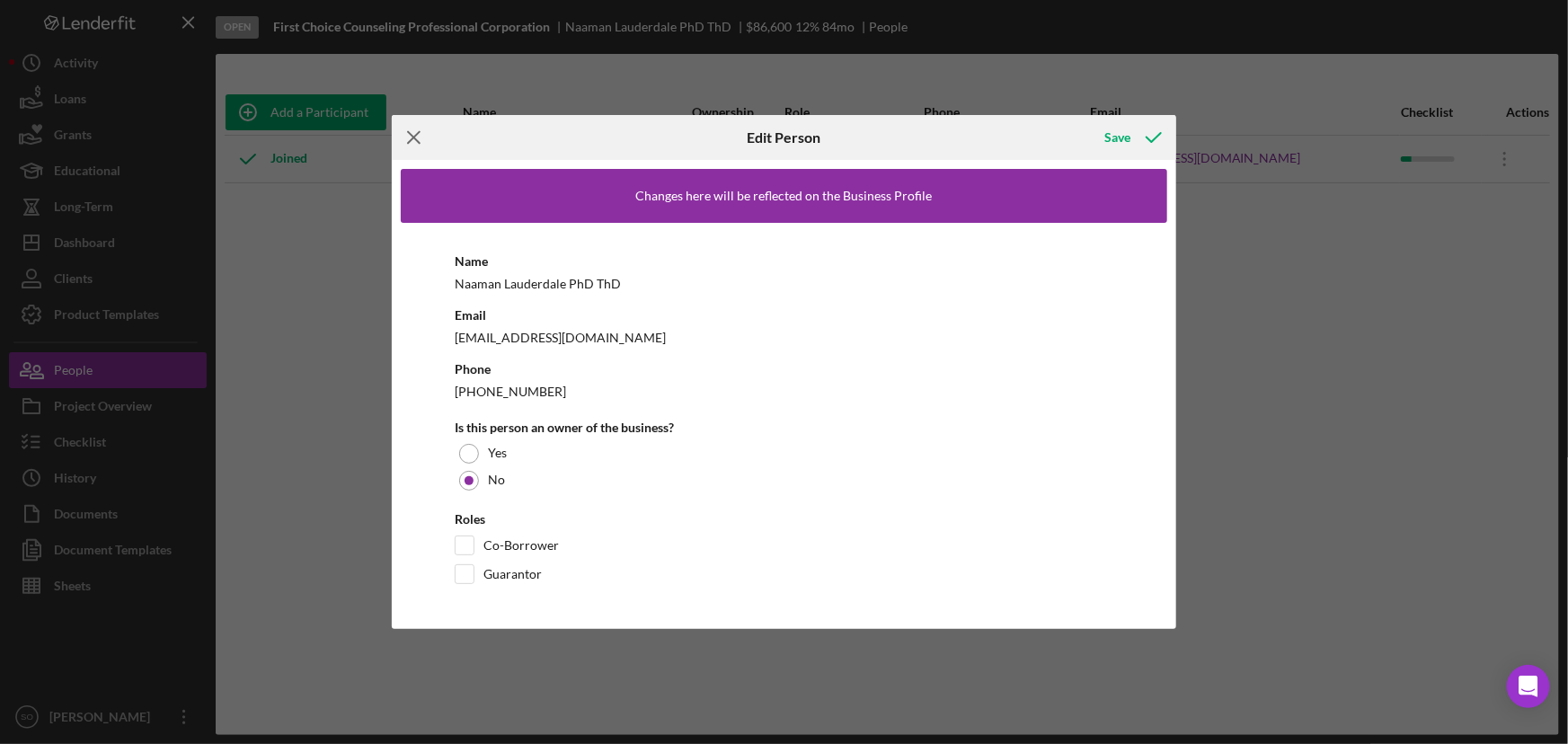
click at [424, 141] on icon "Icon/Menu Close" at bounding box center [414, 137] width 45 height 45
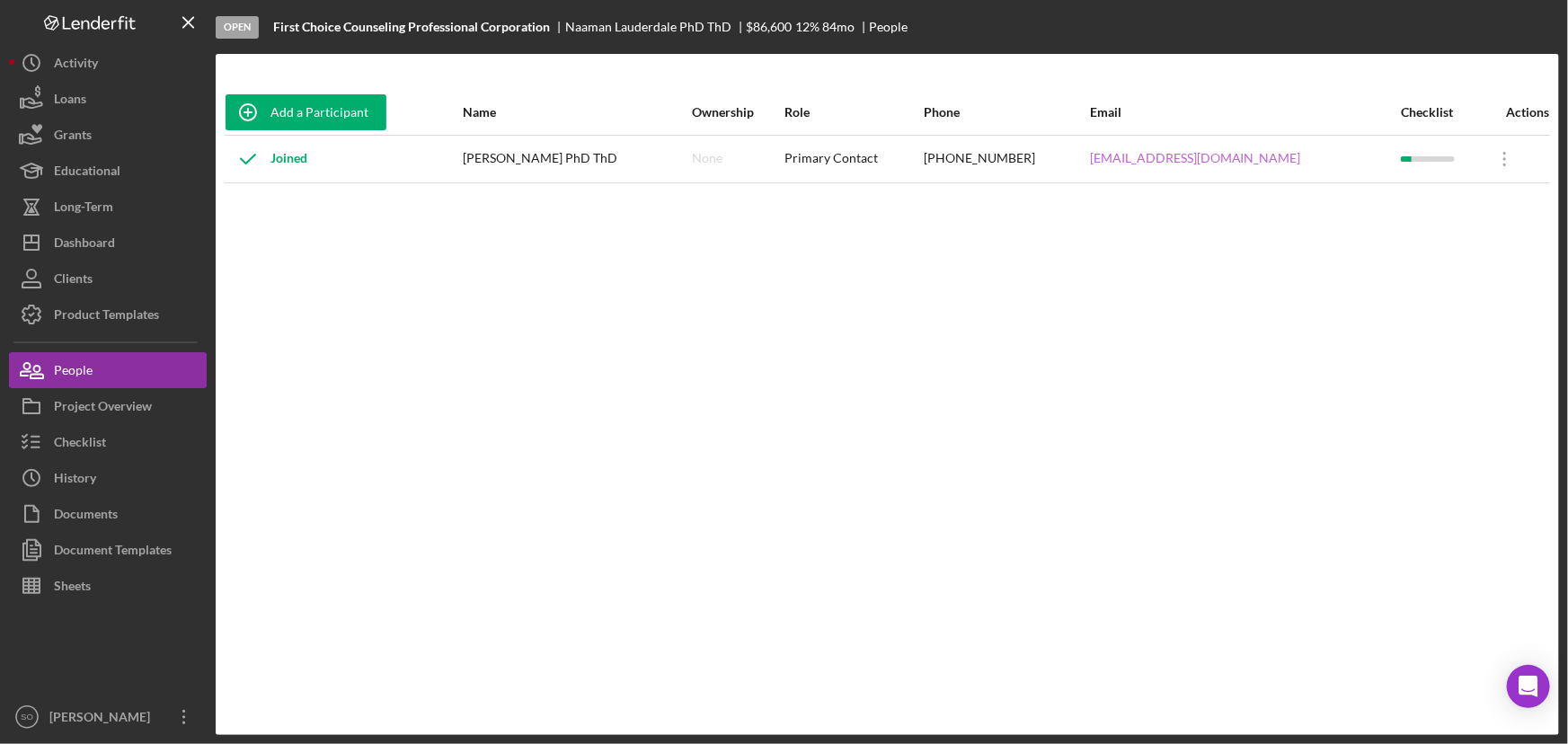
click at [1175, 163] on link "[EMAIL_ADDRESS][DOMAIN_NAME]" at bounding box center [1195, 158] width 211 height 14
click at [82, 439] on div "Checklist" at bounding box center [80, 444] width 52 height 40
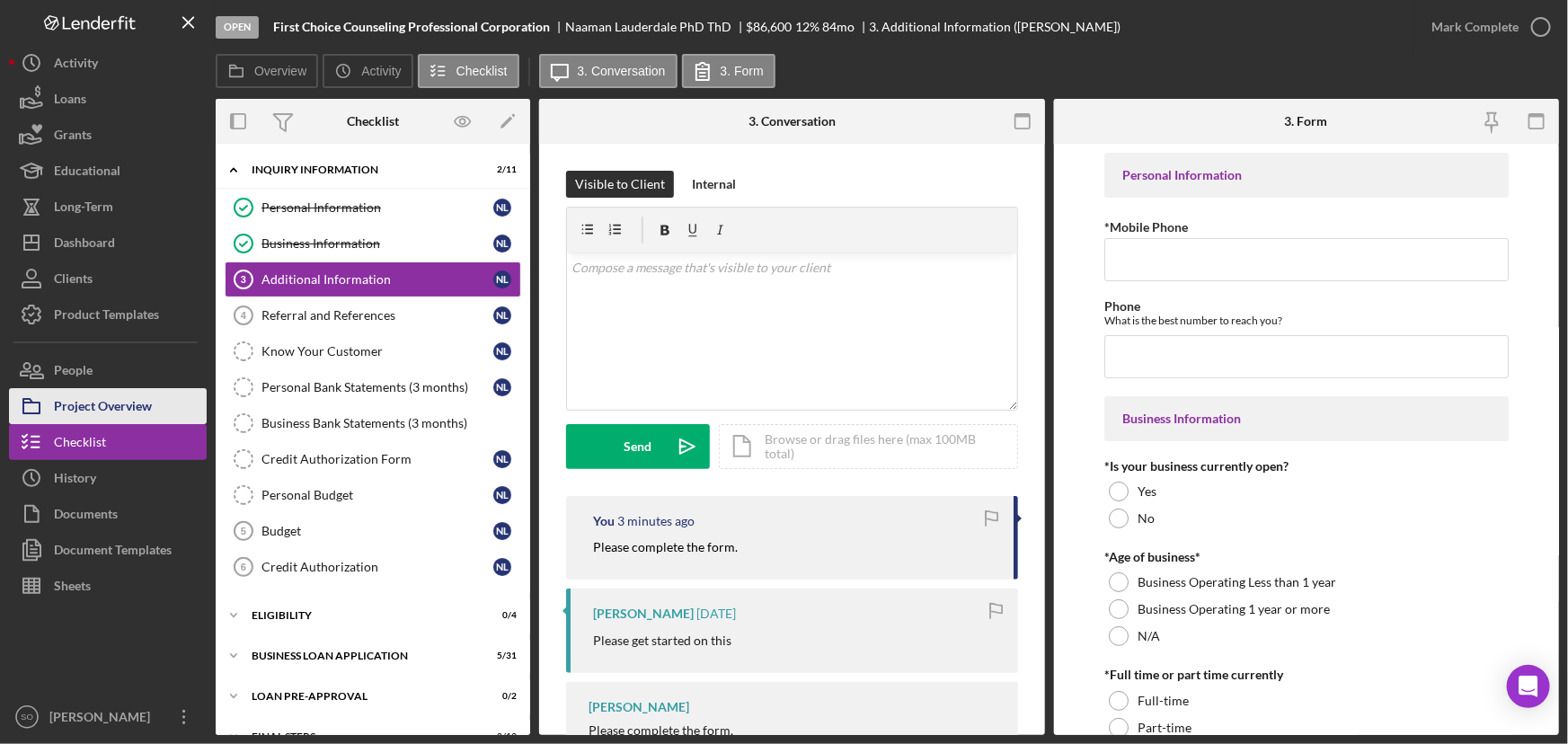
click at [144, 409] on div "Project Overview" at bounding box center [103, 409] width 98 height 40
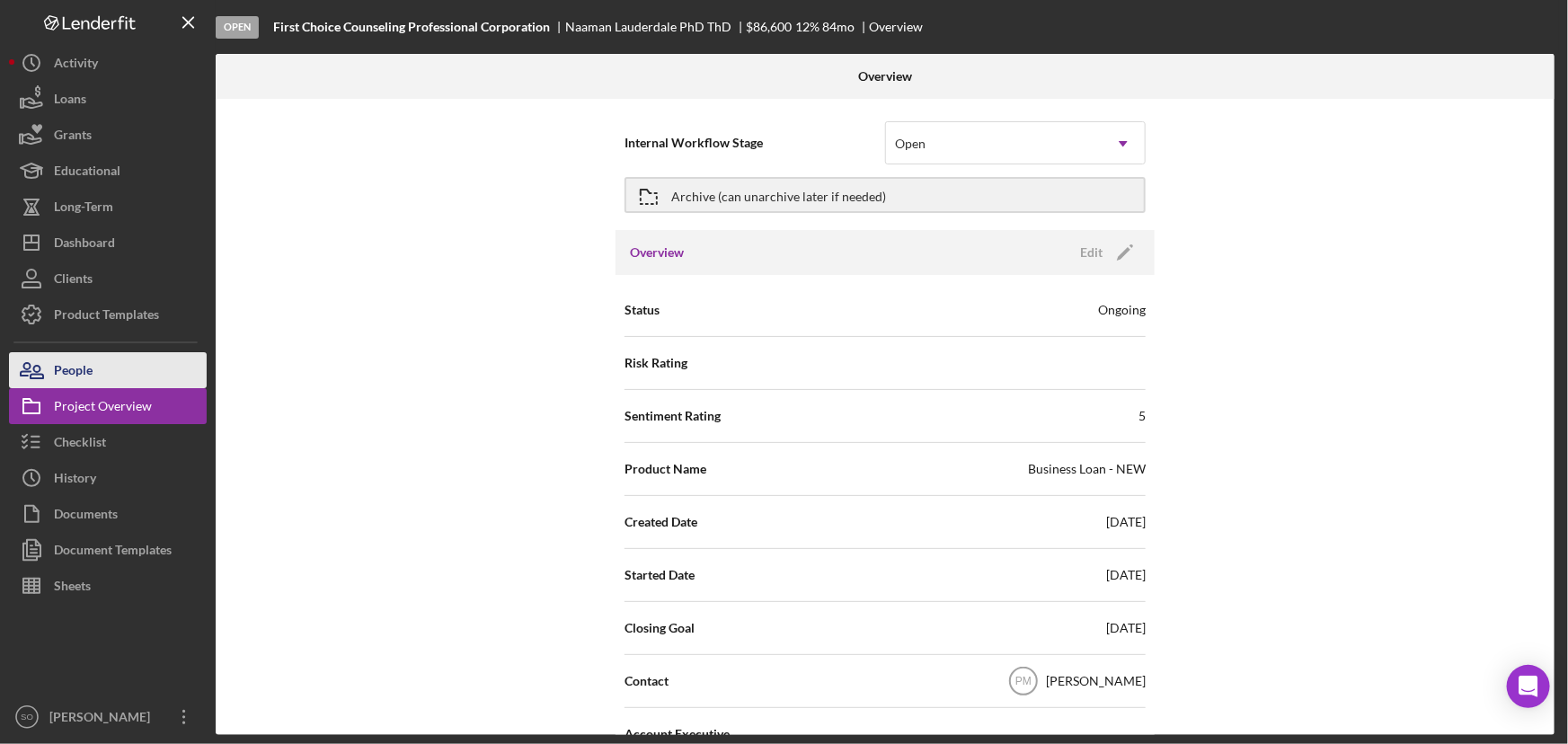
click at [63, 367] on div "People" at bounding box center [73, 372] width 39 height 40
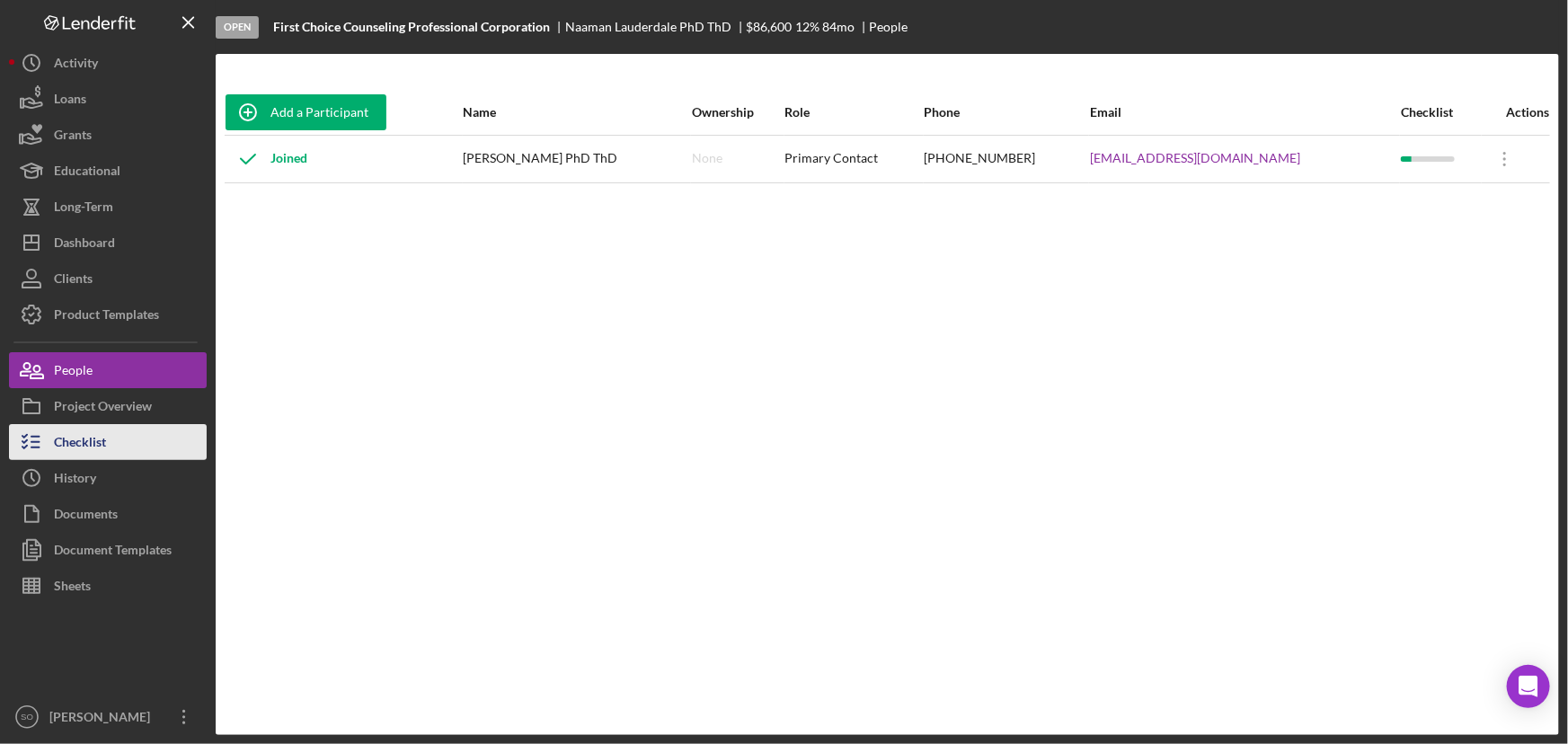
click at [95, 445] on div "Checklist" at bounding box center [80, 444] width 52 height 40
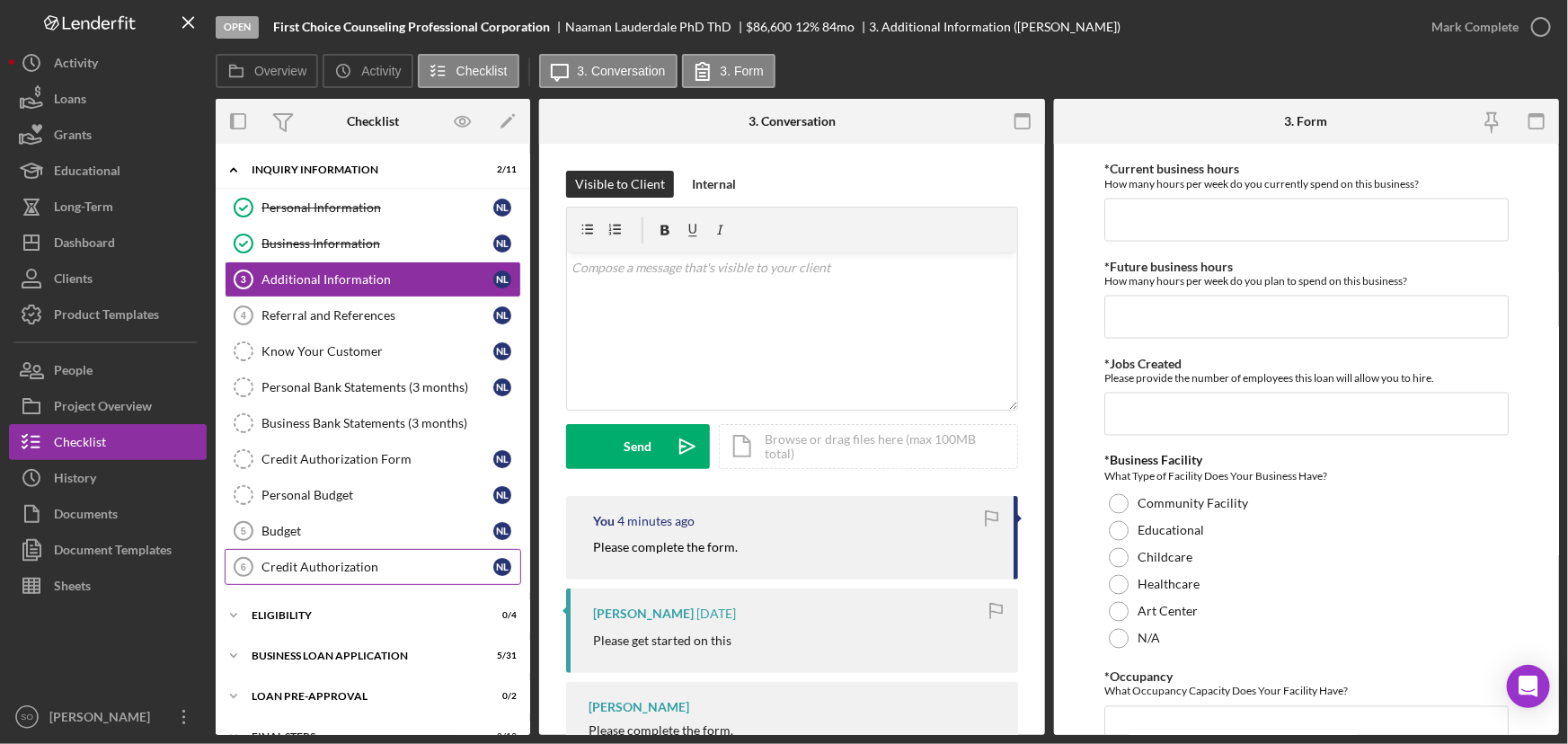
scroll to position [67, 0]
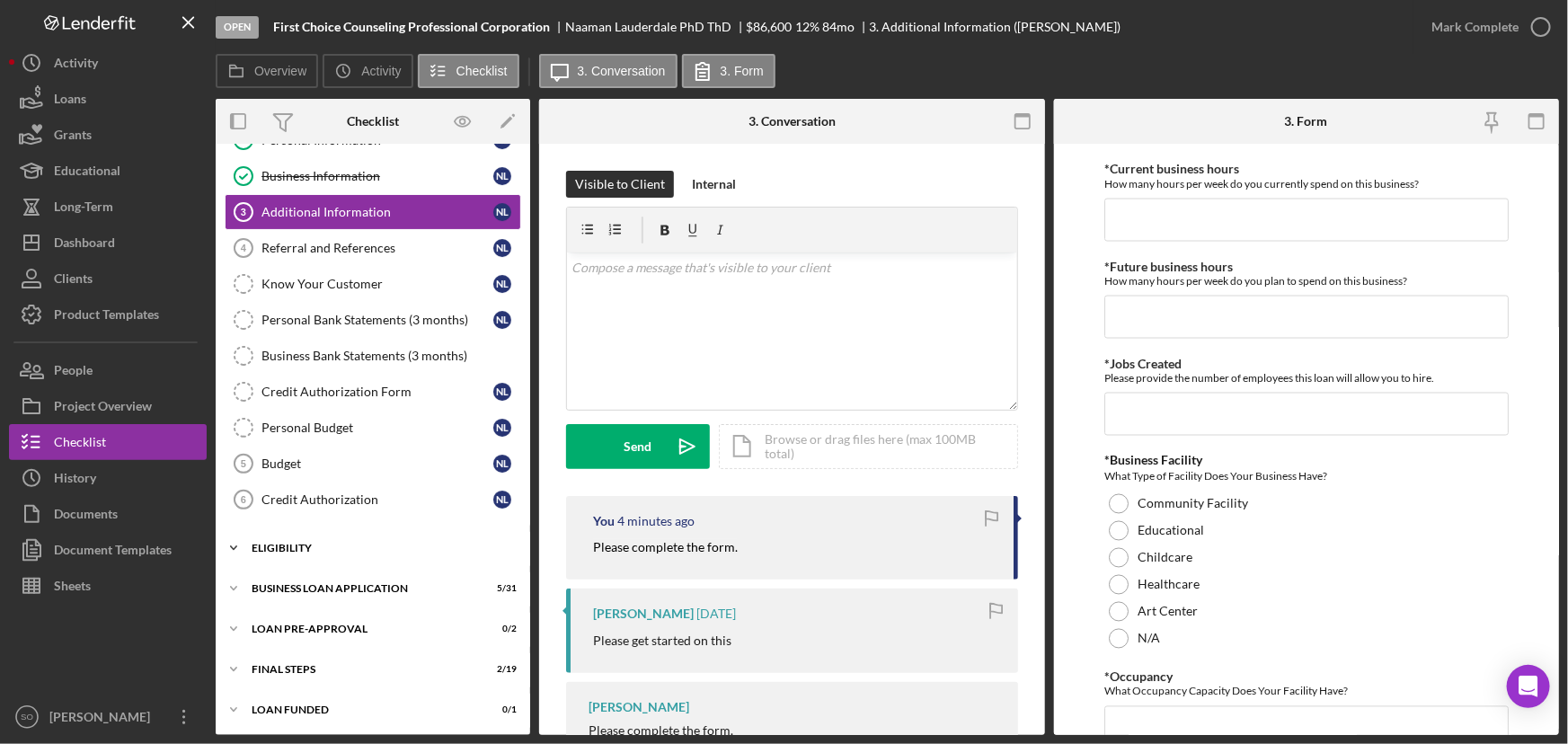
click at [308, 551] on div "Icon/Expander ELIGIBILITY 0 / 4" at bounding box center [373, 547] width 314 height 36
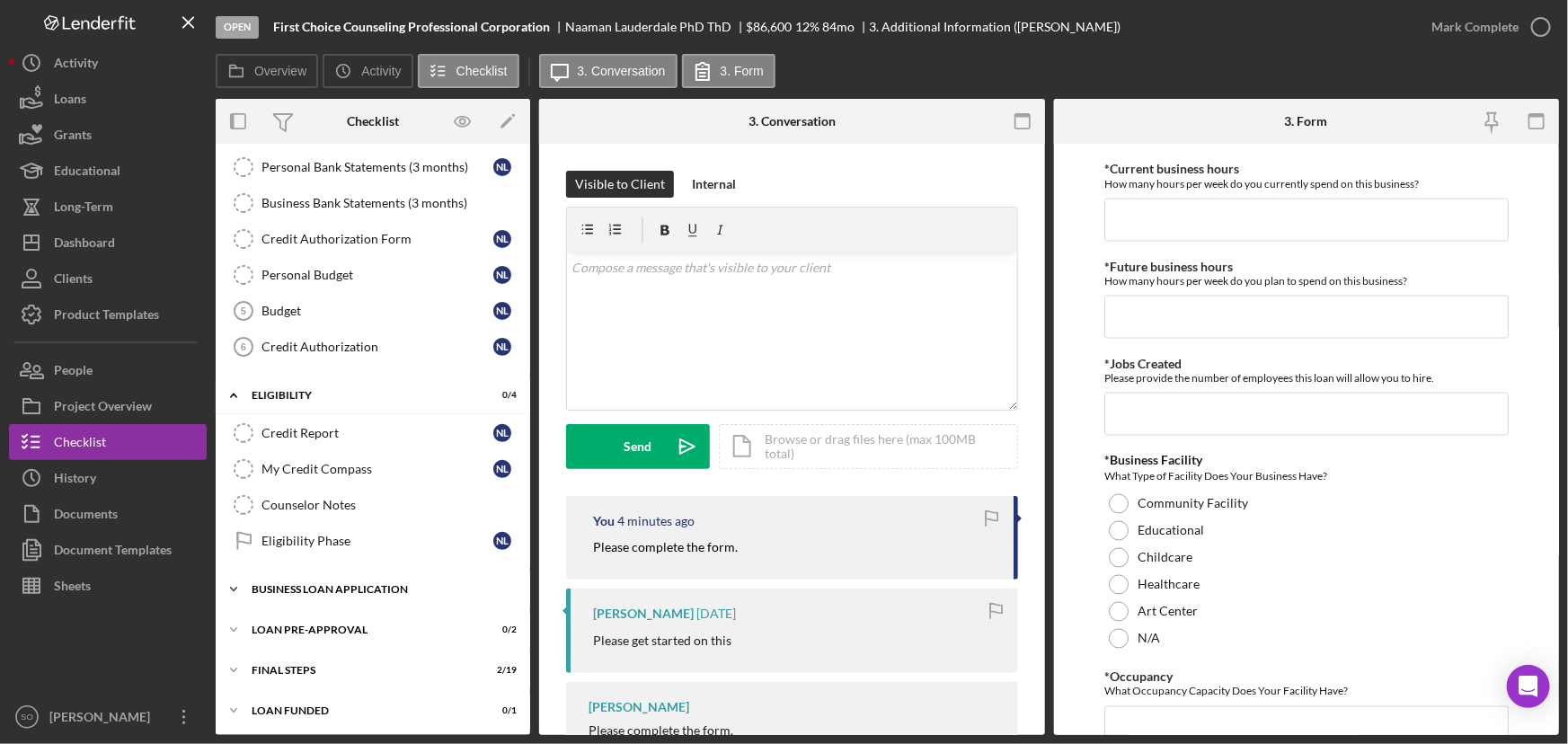
click at [325, 587] on div "BUSINESS LOAN APPLICATION" at bounding box center [380, 589] width 257 height 11
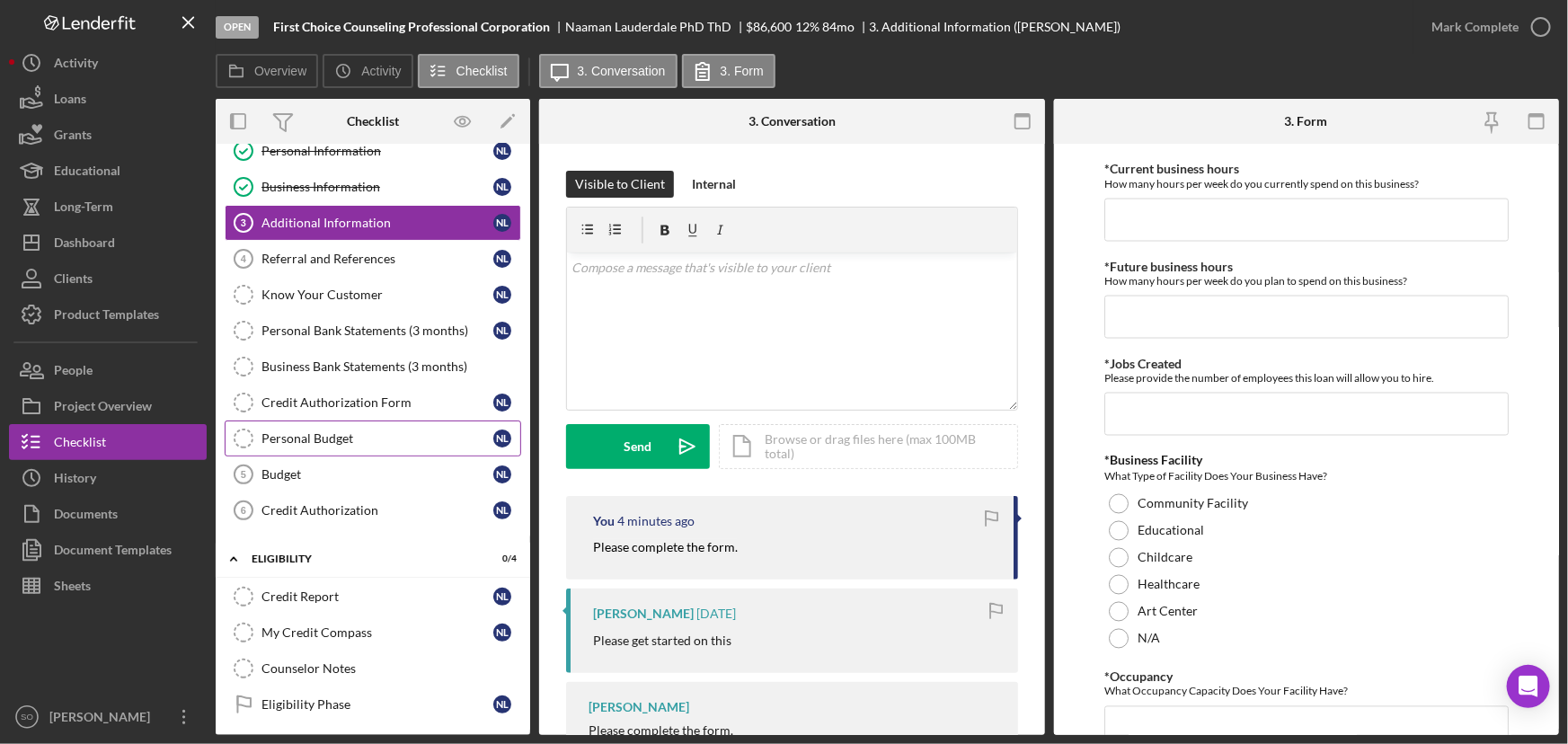
scroll to position [0, 0]
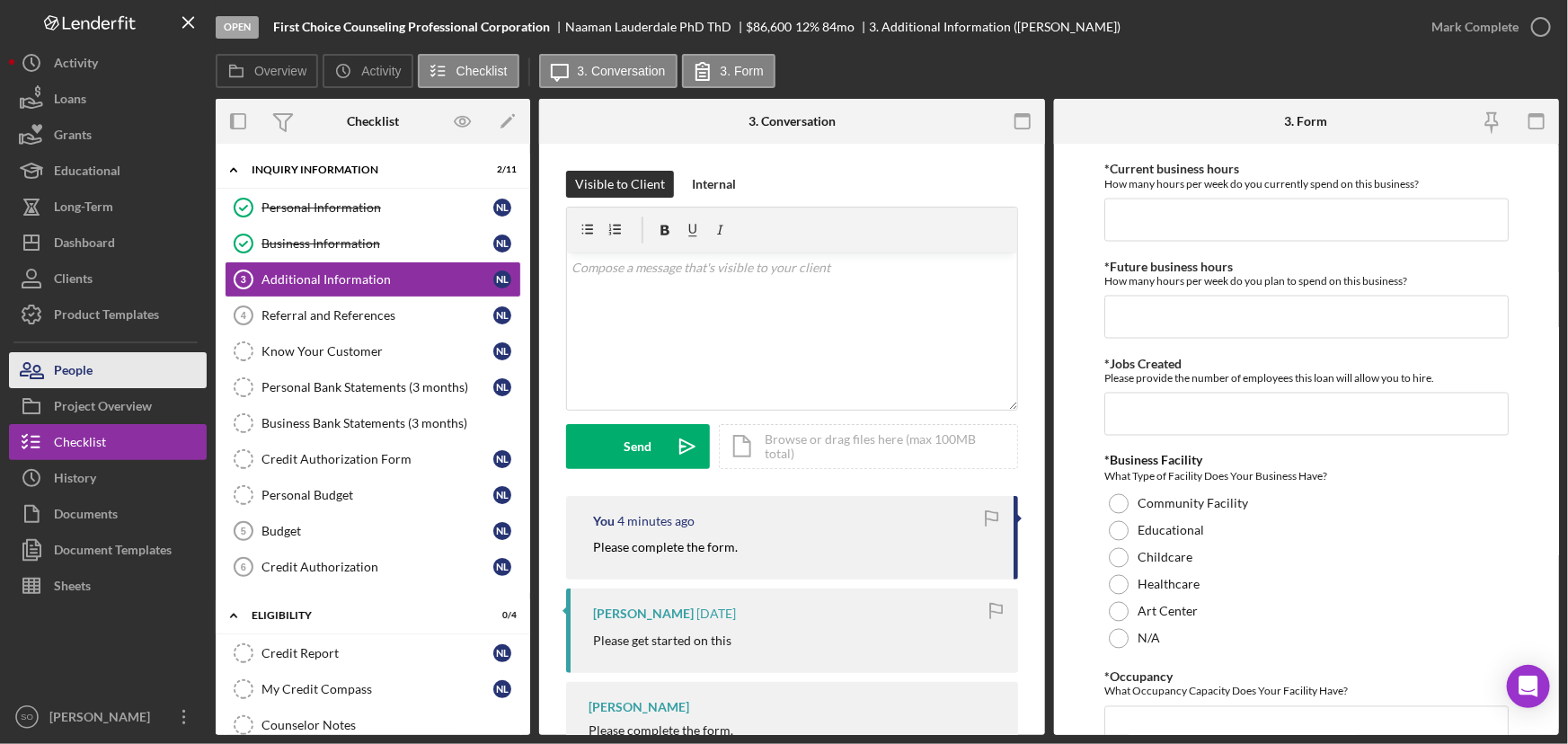
click at [86, 372] on div "People" at bounding box center [73, 372] width 39 height 40
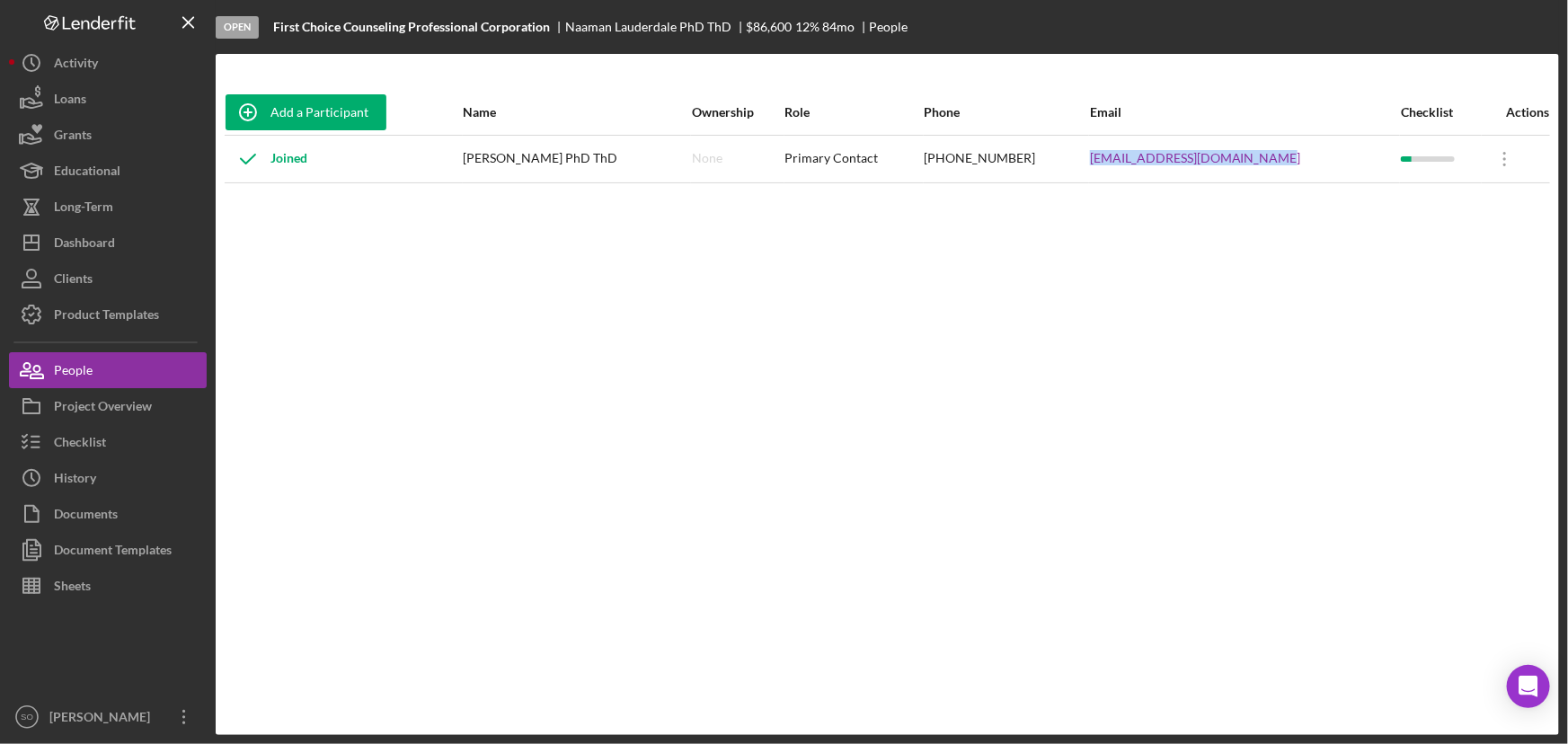
drag, startPoint x: 1310, startPoint y: 156, endPoint x: 1105, endPoint y: 171, distance: 205.5
click at [1105, 171] on tr "Joined [PERSON_NAME] PhD ThD None Primary Contact [PHONE_NUMBER] [EMAIL_ADDRESS…" at bounding box center [887, 158] width 1326 height 47
click at [94, 389] on div "Project Overview" at bounding box center [103, 409] width 98 height 40
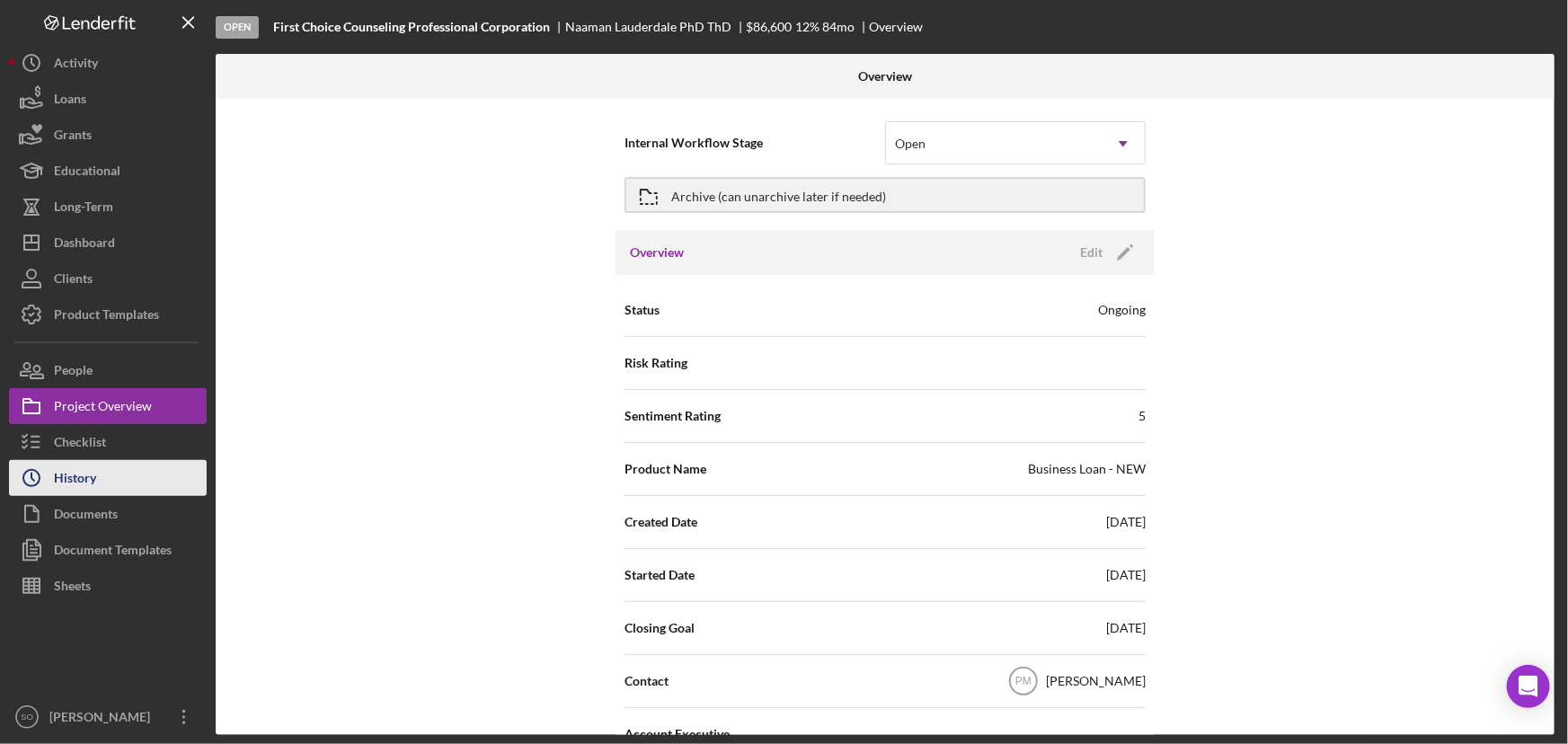
click at [100, 476] on button "Icon/History History" at bounding box center [107, 477] width 198 height 36
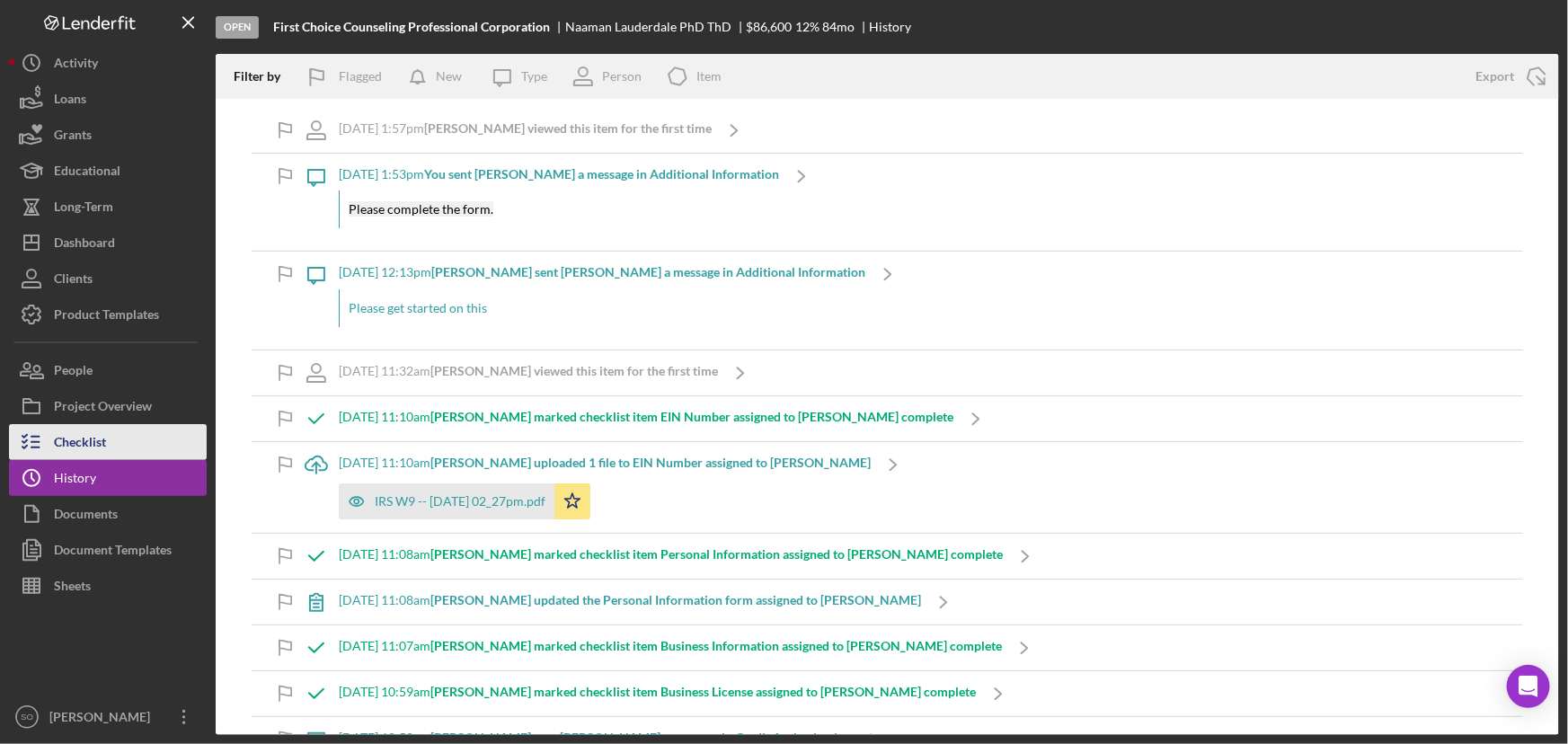
click at [98, 436] on div "Checklist" at bounding box center [80, 444] width 52 height 40
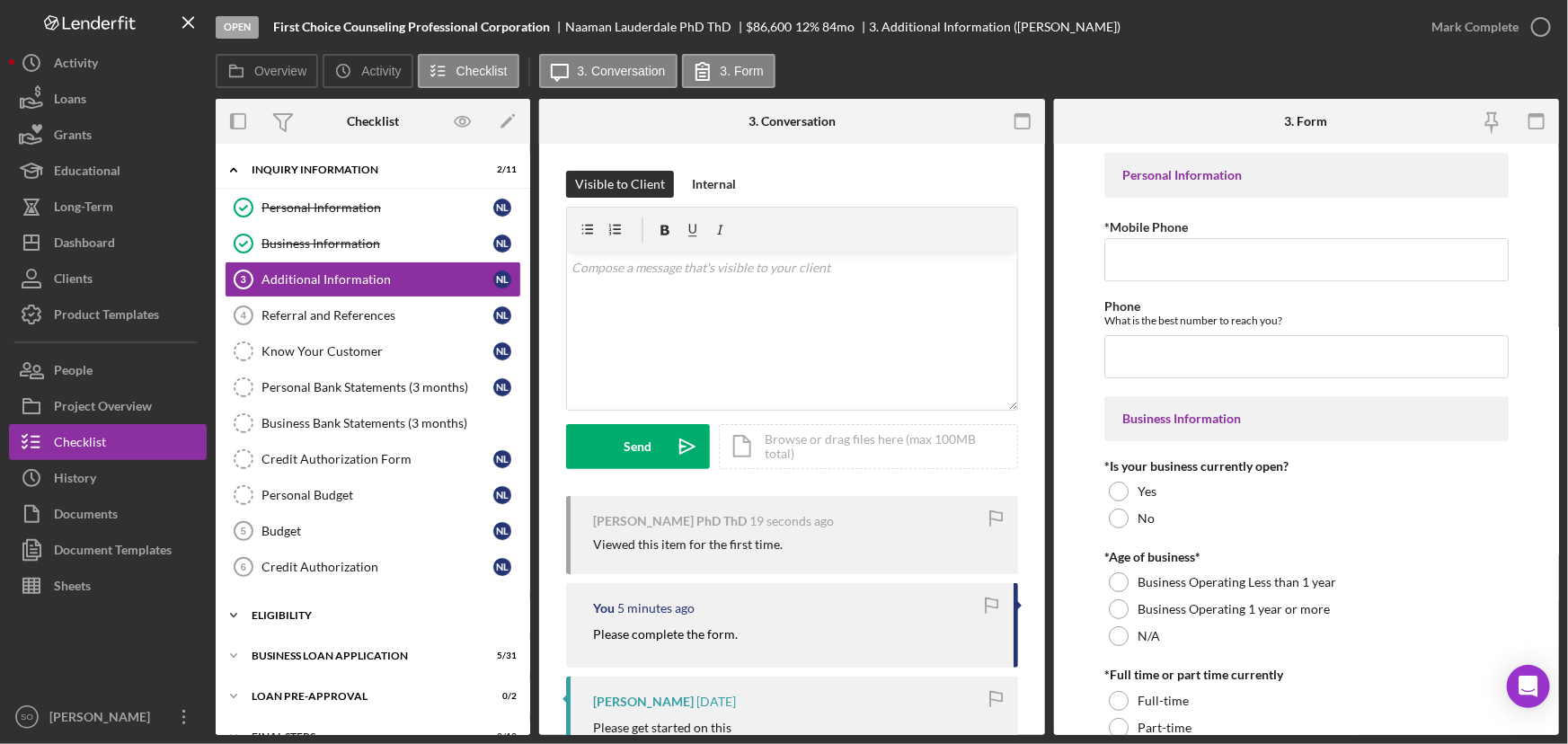
scroll to position [67, 0]
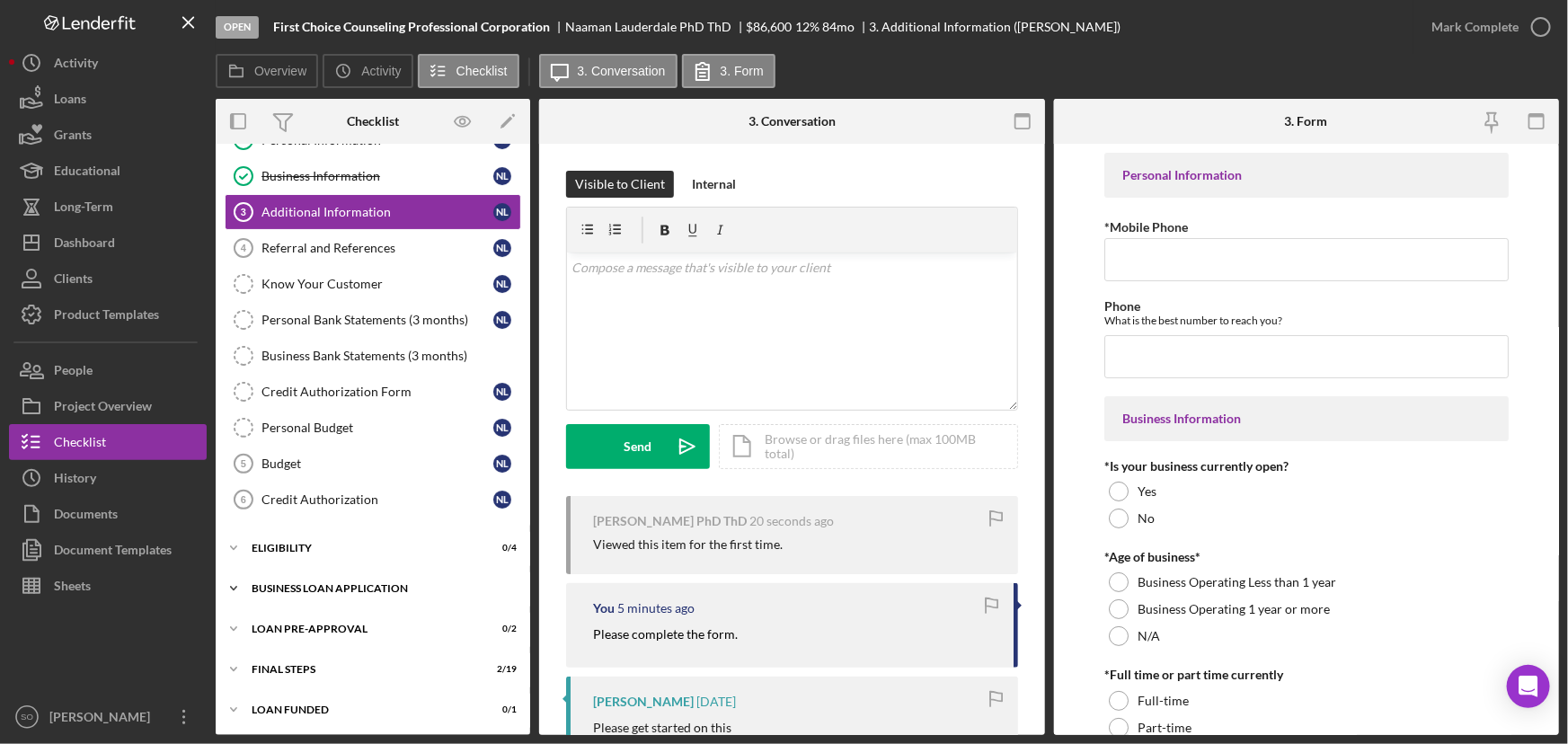
click at [331, 578] on div "Icon/Expander BUSINESS LOAN APPLICATION 5 / 31" at bounding box center [373, 588] width 314 height 36
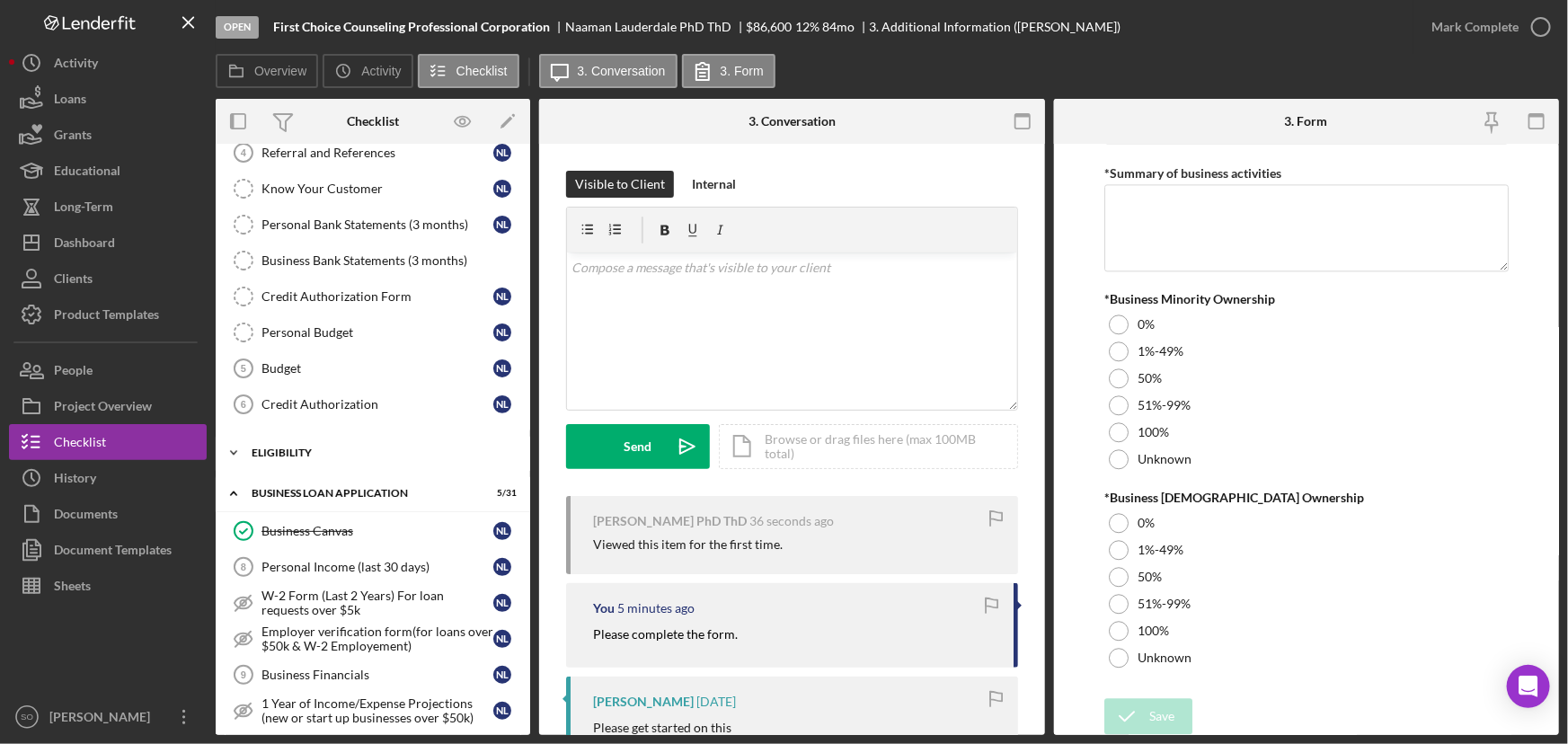
scroll to position [0, 0]
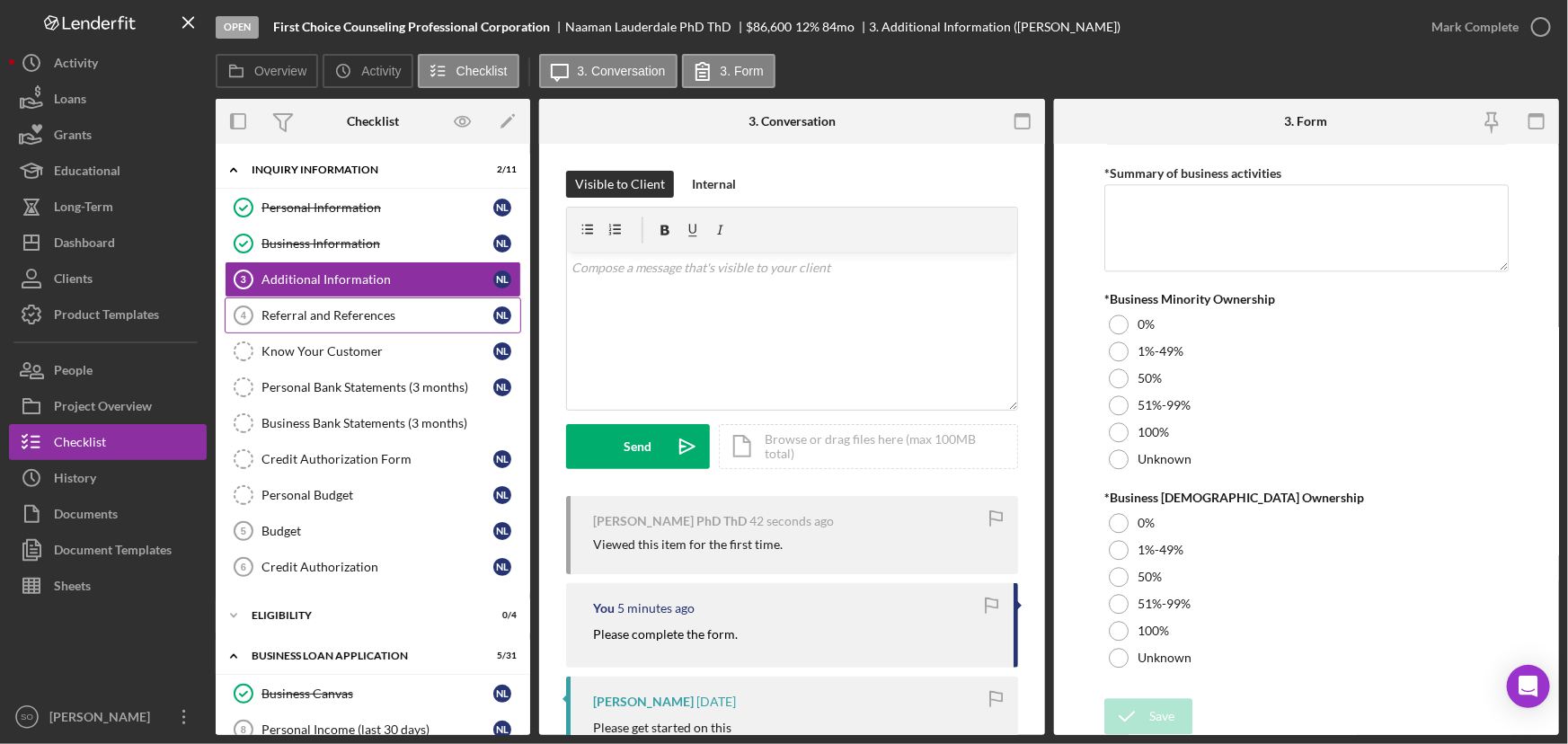
click at [343, 318] on div "Referral and References" at bounding box center [377, 315] width 231 height 14
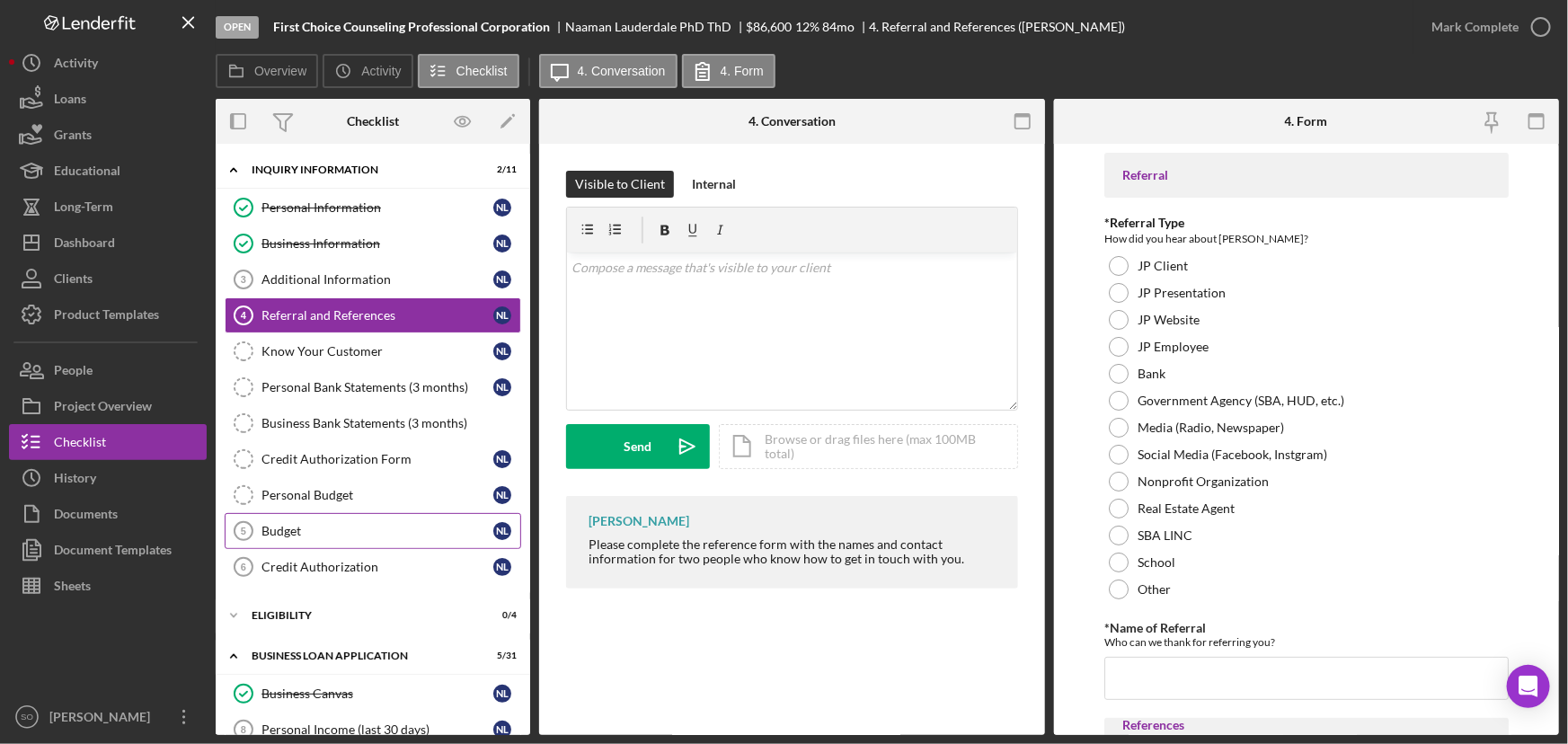
click at [301, 533] on div "Budget" at bounding box center [377, 530] width 231 height 14
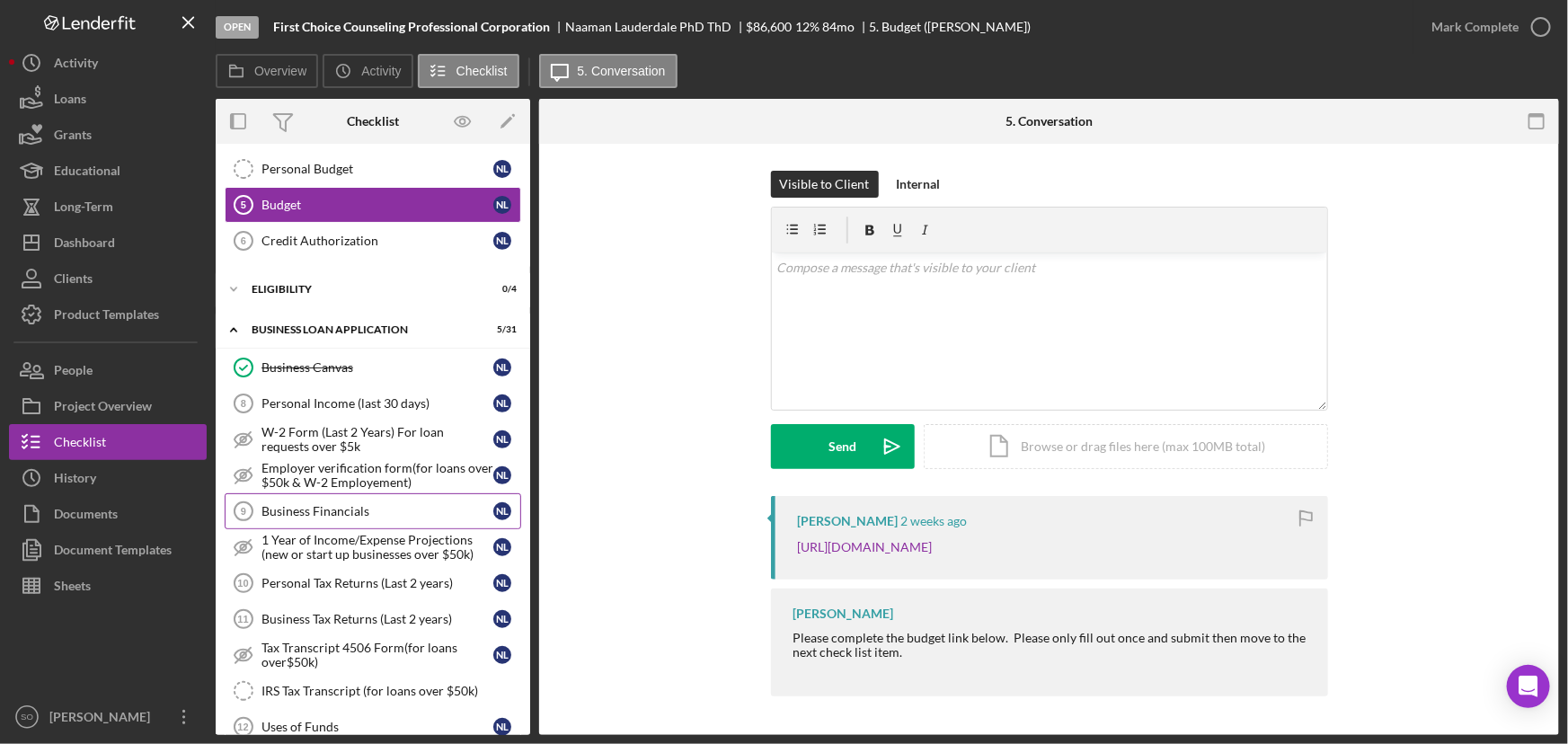
scroll to position [81, 0]
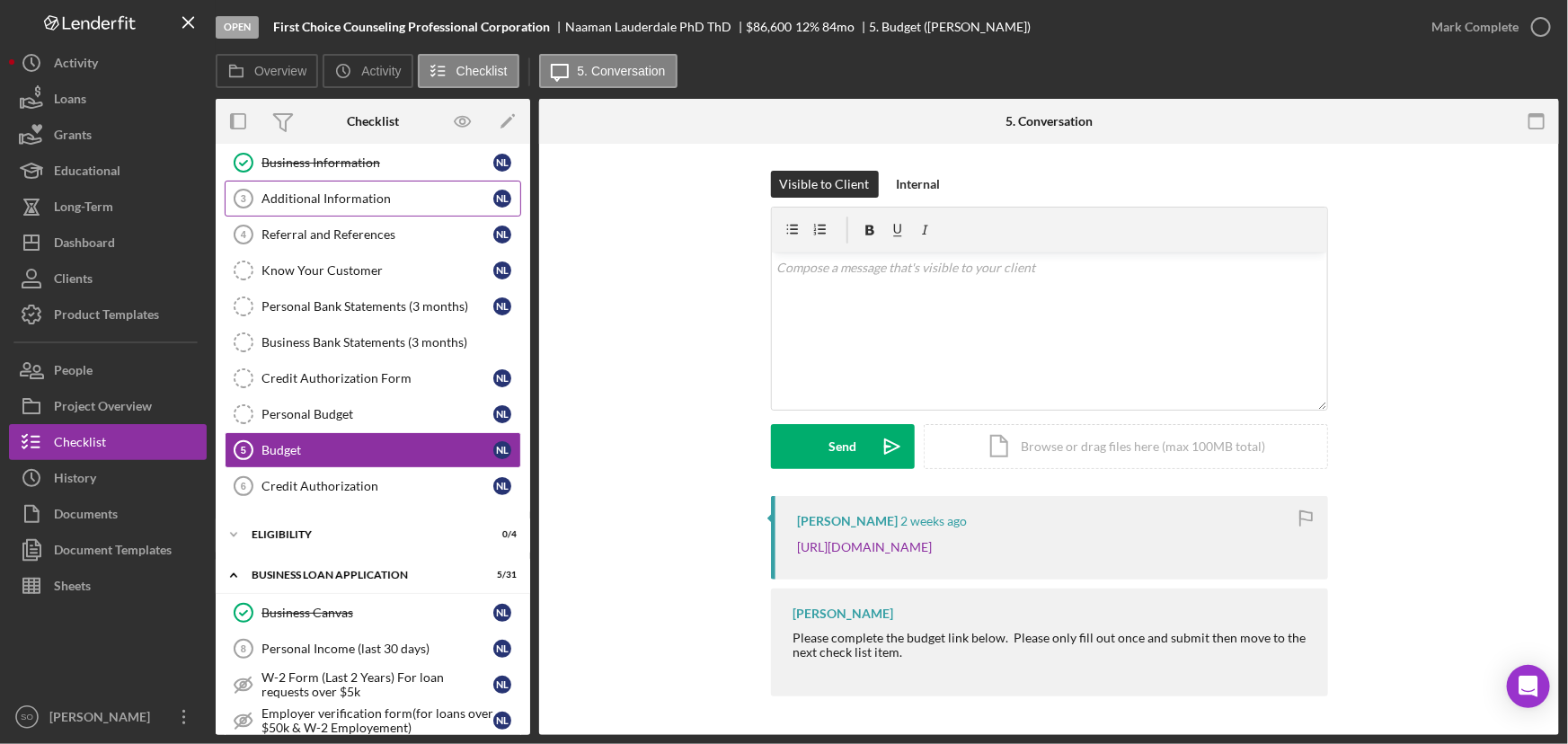
click at [338, 202] on div "Additional Information" at bounding box center [377, 198] width 231 height 14
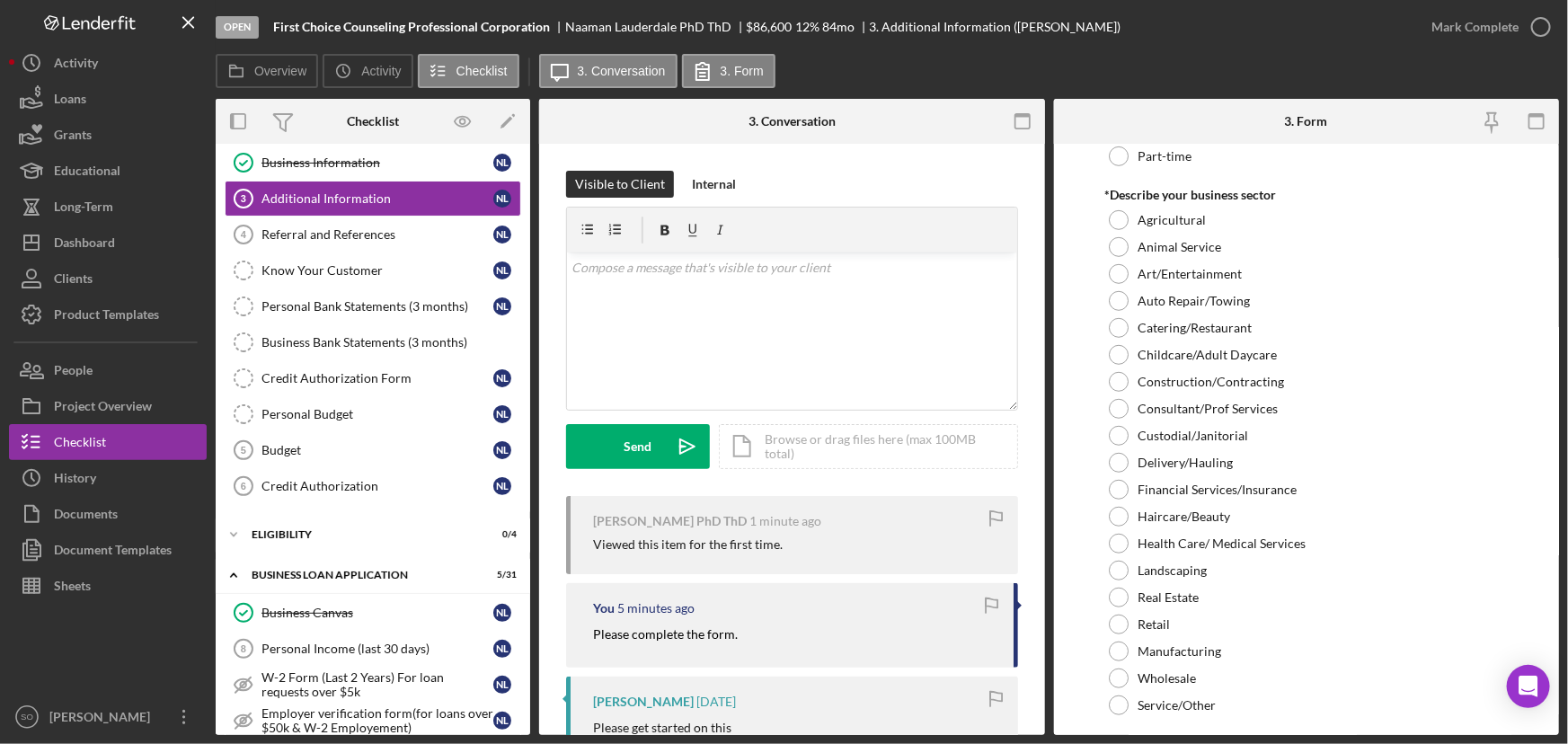
scroll to position [652, 0]
